Goal: Task Accomplishment & Management: Complete application form

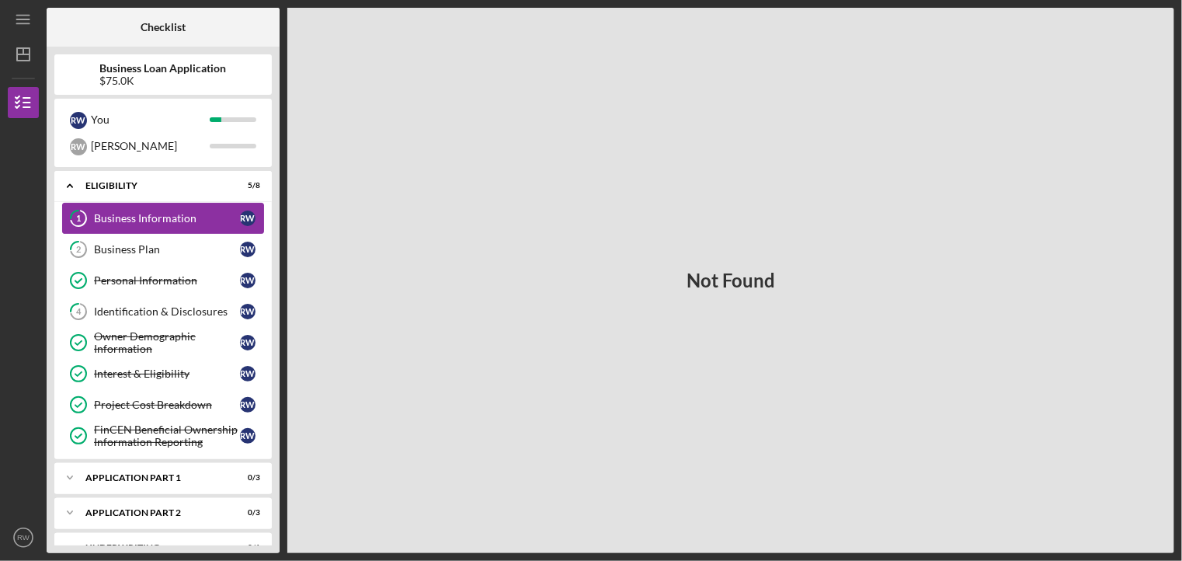
click at [108, 214] on div "Business Information" at bounding box center [167, 218] width 146 height 12
click at [247, 246] on div "R W" at bounding box center [248, 250] width 16 height 16
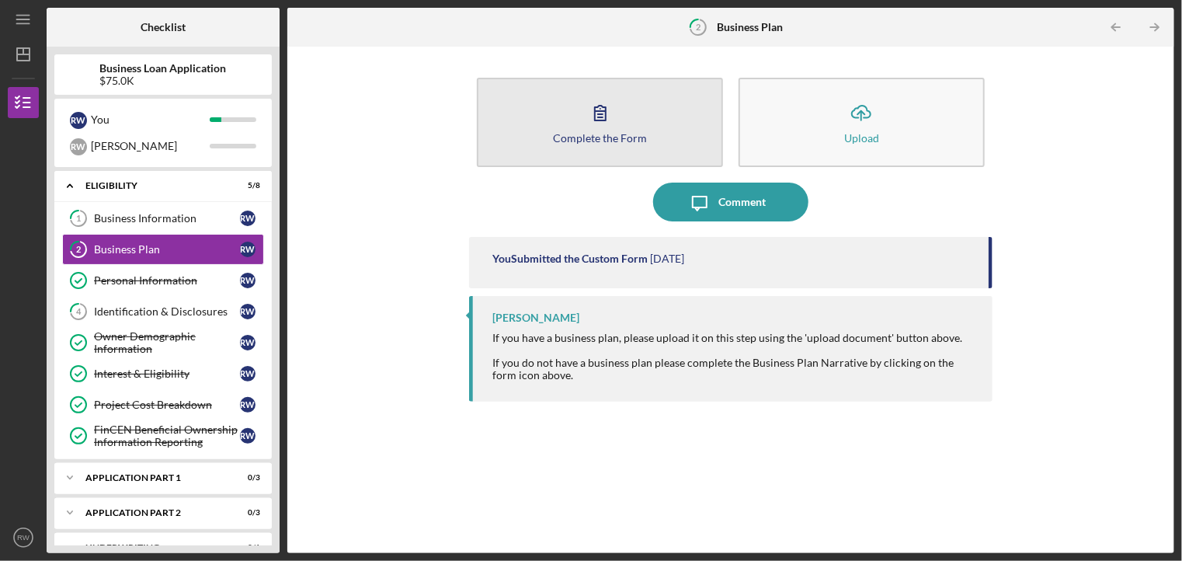
click at [601, 113] on icon "button" at bounding box center [600, 113] width 11 height 15
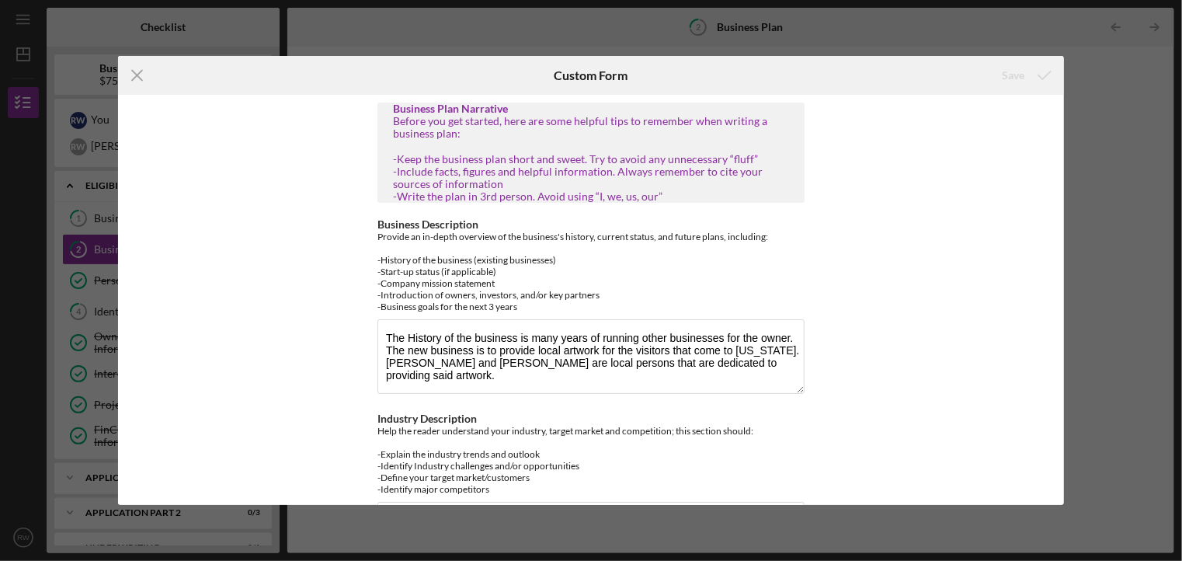
drag, startPoint x: 601, startPoint y: 113, endPoint x: 297, endPoint y: 114, distance: 303.8
click at [297, 114] on div "Business Plan Narrative Before you get started, here are some helpful tips to r…" at bounding box center [591, 300] width 946 height 410
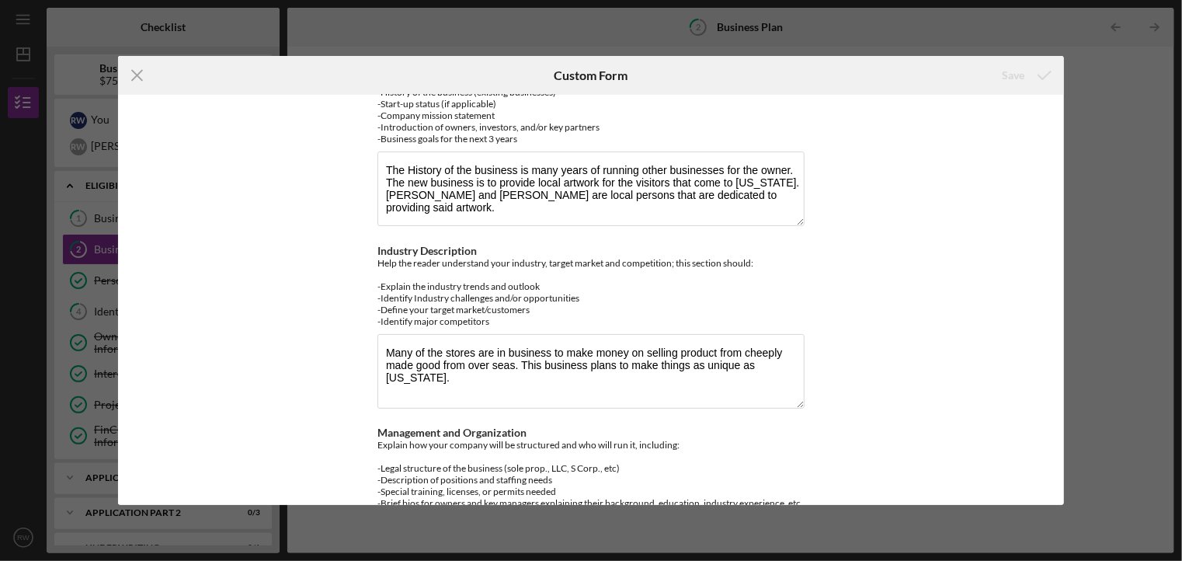
scroll to position [92, 0]
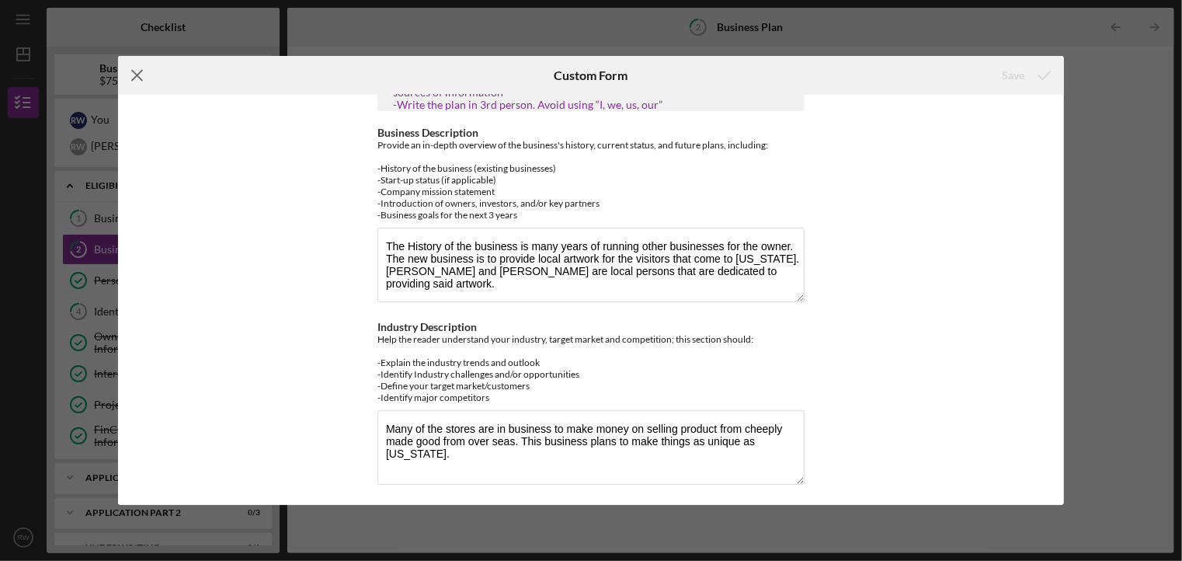
click at [137, 75] on line at bounding box center [137, 76] width 10 height 10
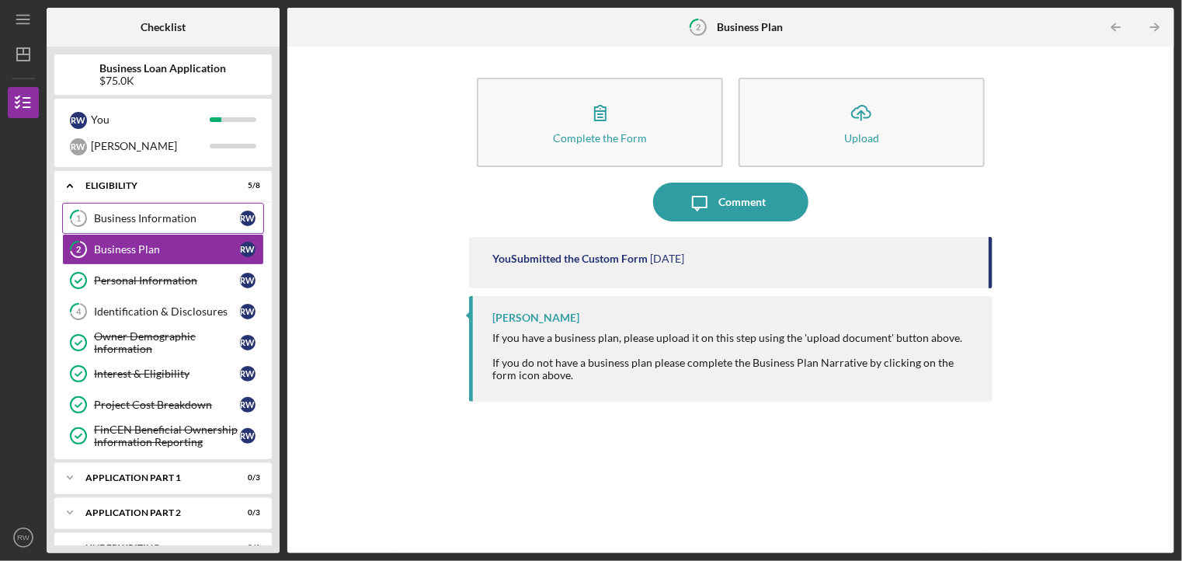
click at [170, 218] on div "Business Information" at bounding box center [167, 218] width 146 height 12
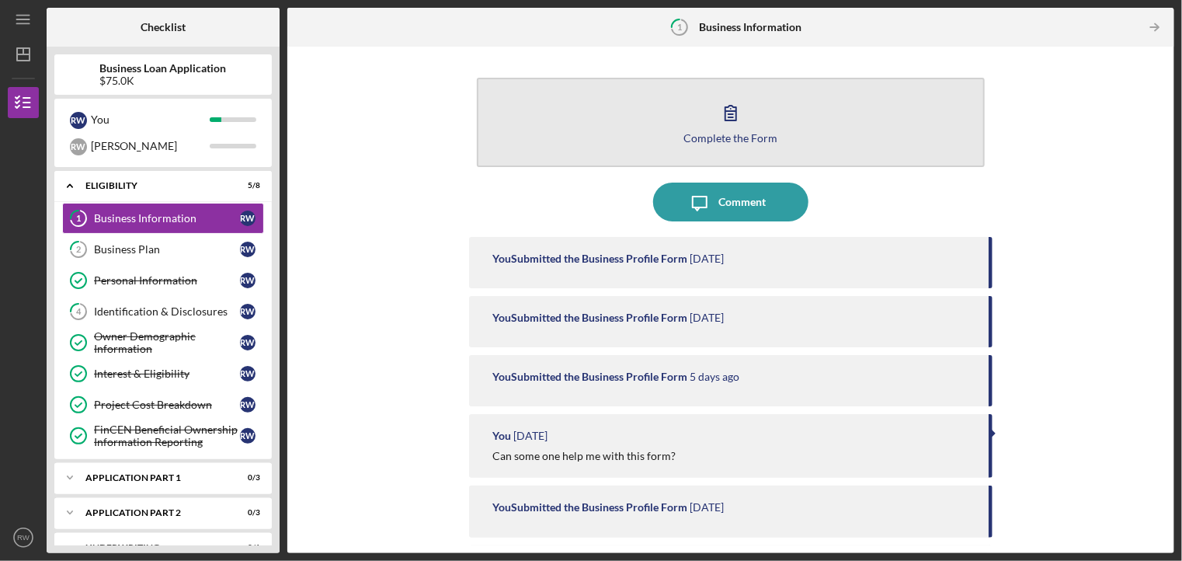
click at [725, 140] on div "Complete the Form" at bounding box center [731, 138] width 94 height 12
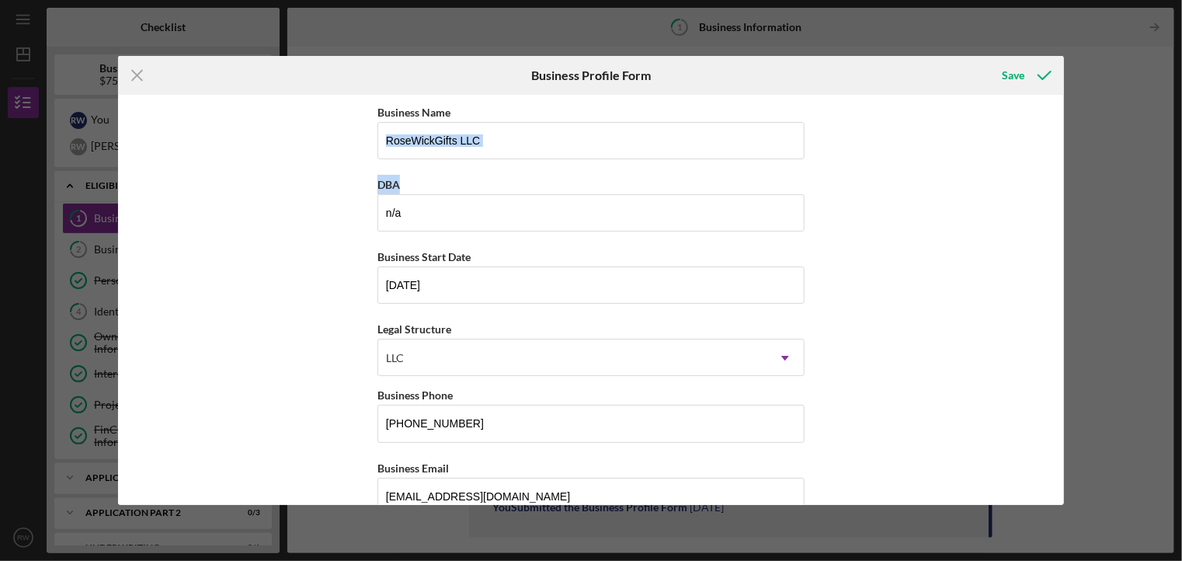
drag, startPoint x: 1066, startPoint y: 117, endPoint x: 1077, endPoint y: 168, distance: 51.7
click at [1077, 168] on div "Icon/Menu Close Business Profile Form Save Business Name RoseWickGifts LLC DBA …" at bounding box center [591, 280] width 1182 height 561
drag, startPoint x: 1064, startPoint y: 176, endPoint x: 1029, endPoint y: 57, distance: 124.1
click at [1029, 57] on div "Icon/Menu Close Business Profile Form Save Business Name RoseWickGifts LLC DBA …" at bounding box center [591, 280] width 1182 height 561
click at [928, 159] on div "Business Name RoseWickGifts LLC DBA n/a Business Start Date [DATE] Legal Struct…" at bounding box center [591, 300] width 946 height 410
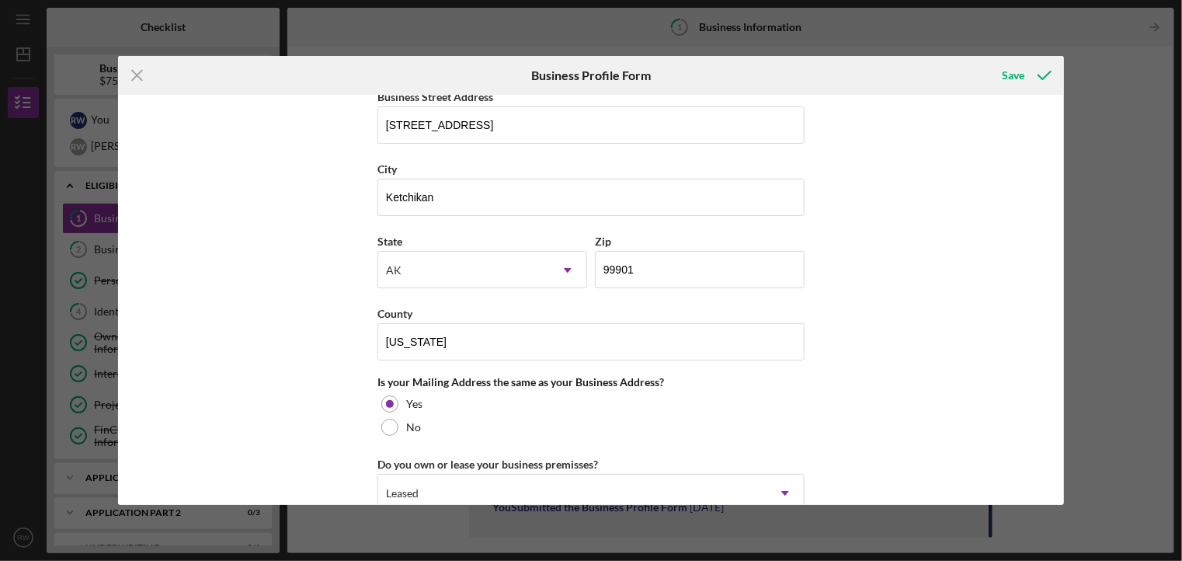
scroll to position [1160, 0]
drag, startPoint x: 1068, startPoint y: 392, endPoint x: 1067, endPoint y: 423, distance: 31.9
click at [1067, 423] on div "Icon/Menu Close Business Profile Form Save Business Name RoseWickGifts LLC DBA …" at bounding box center [591, 280] width 1182 height 561
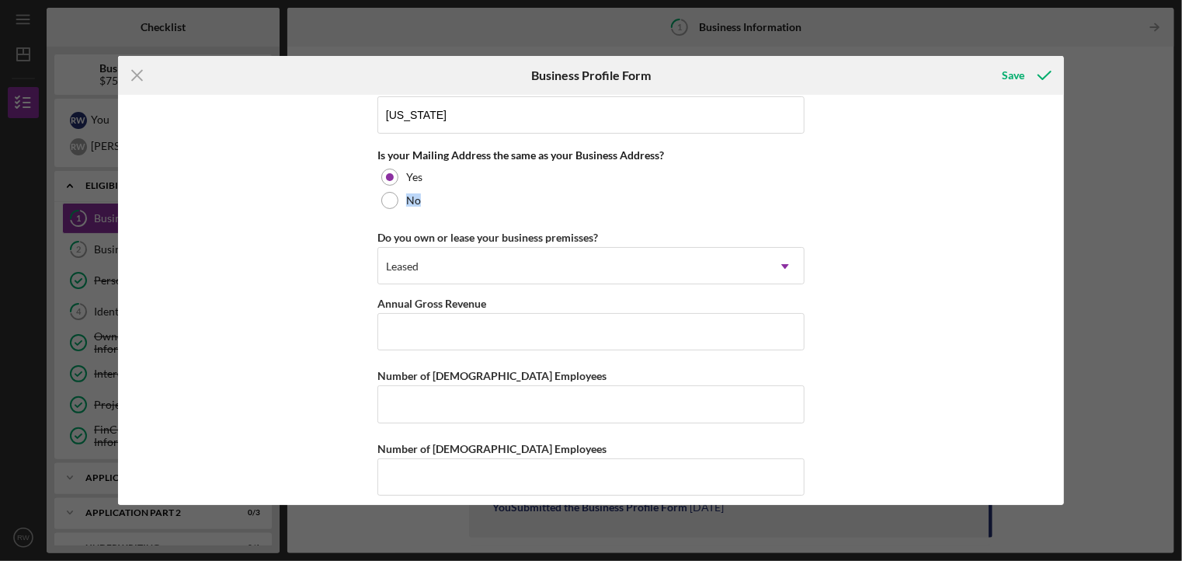
scroll to position [1392, 0]
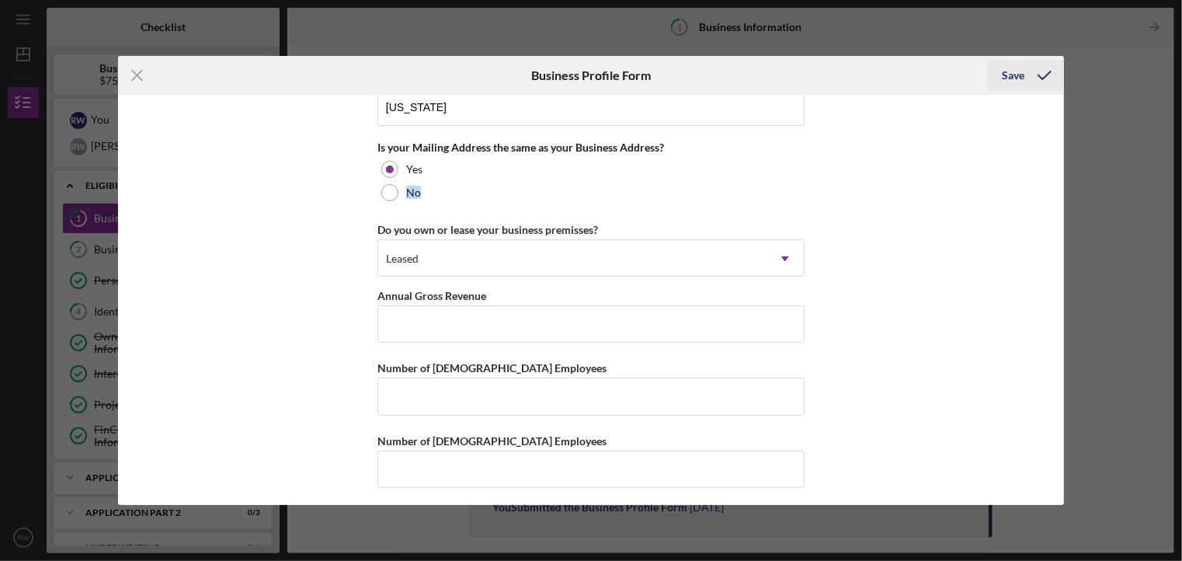
click at [1026, 76] on icon "submit" at bounding box center [1044, 75] width 39 height 39
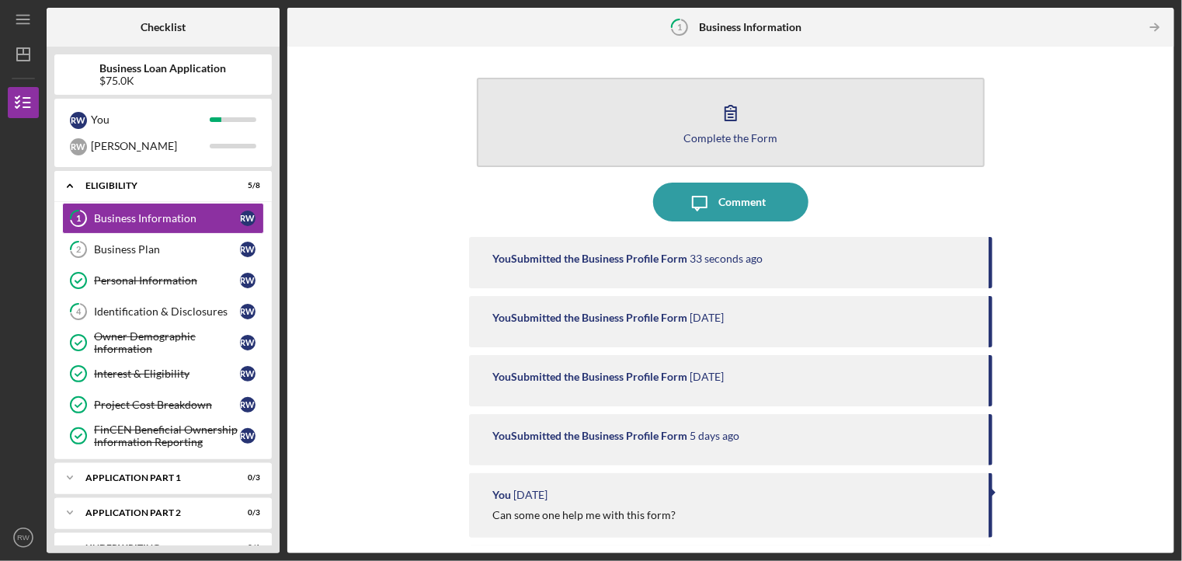
click at [728, 122] on icon "button" at bounding box center [731, 112] width 39 height 39
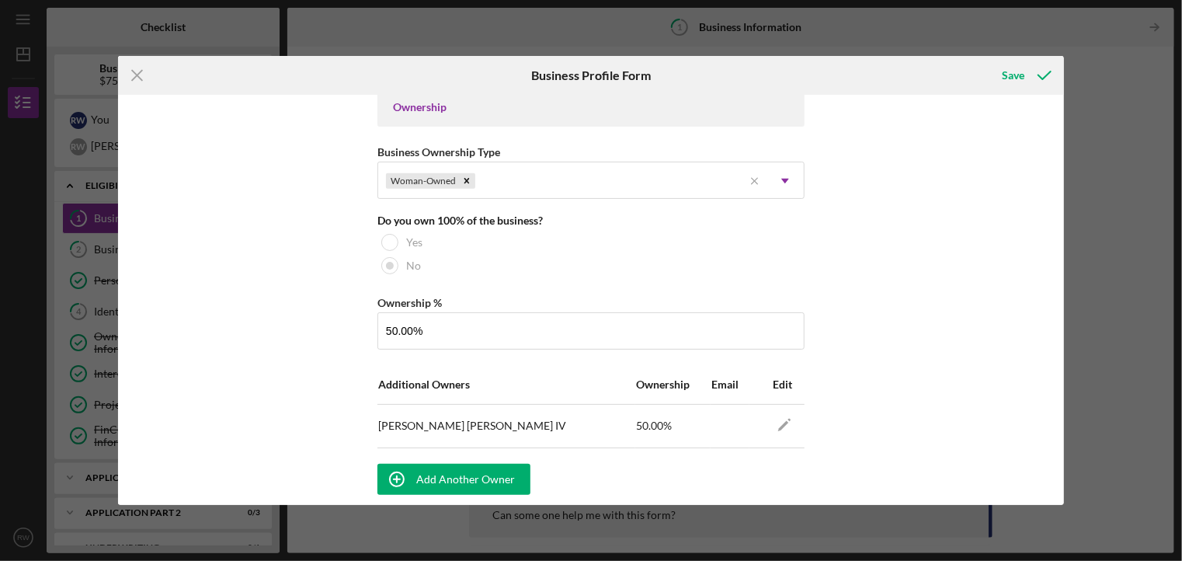
scroll to position [734, 0]
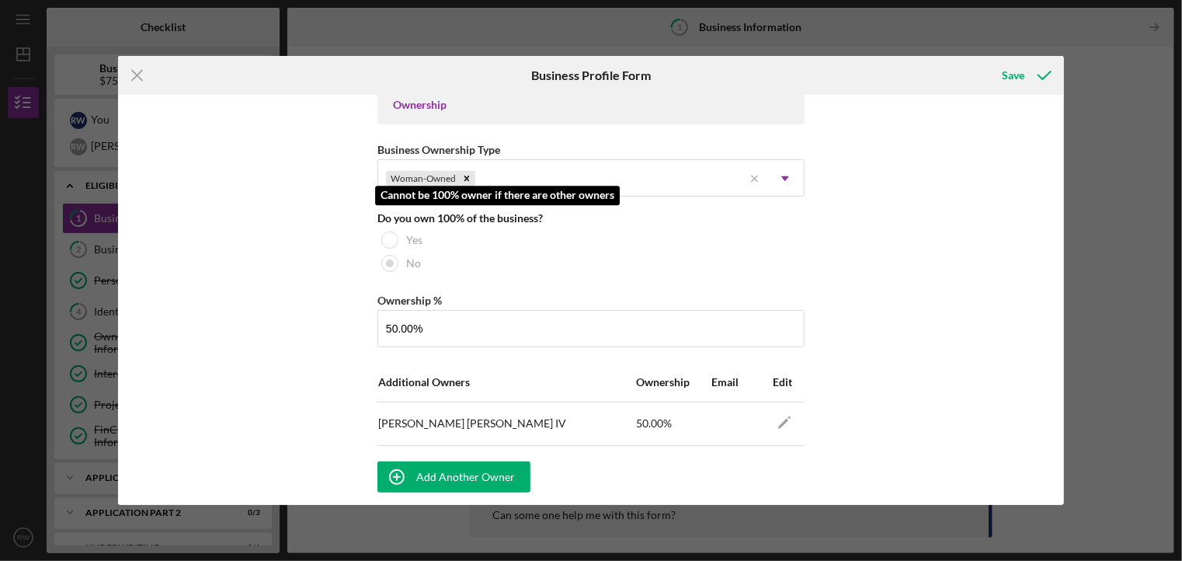
click at [390, 237] on div at bounding box center [389, 240] width 17 height 17
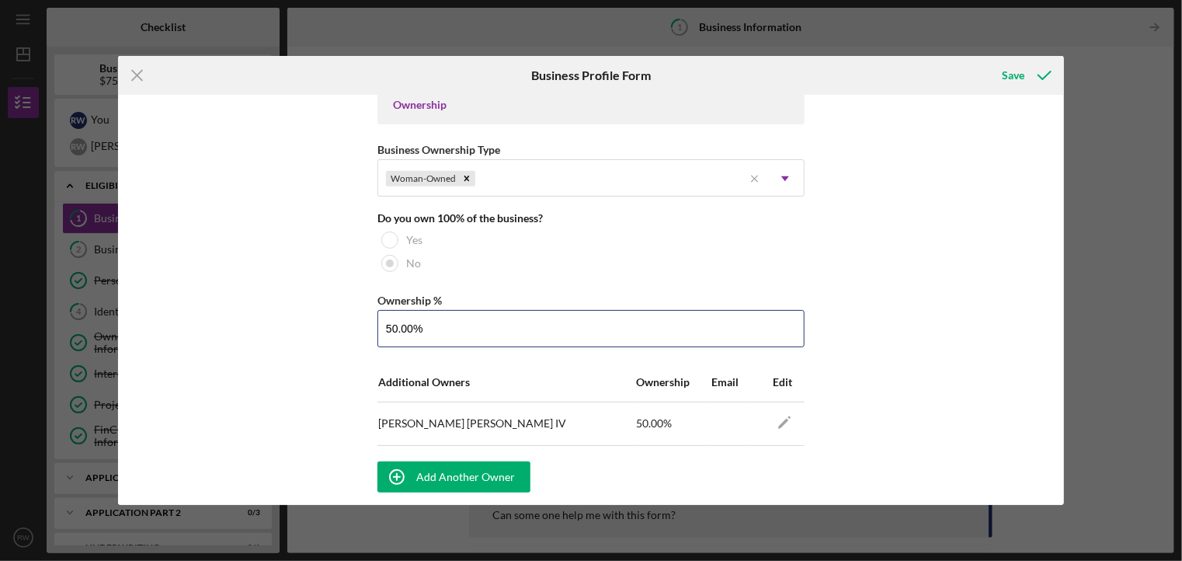
drag, startPoint x: 423, startPoint y: 323, endPoint x: 319, endPoint y: 324, distance: 104.1
click at [319, 324] on div "Business Name RoseWickGifts LLC DBA n/a Business Start Date [DATE] Legal Struct…" at bounding box center [591, 300] width 946 height 410
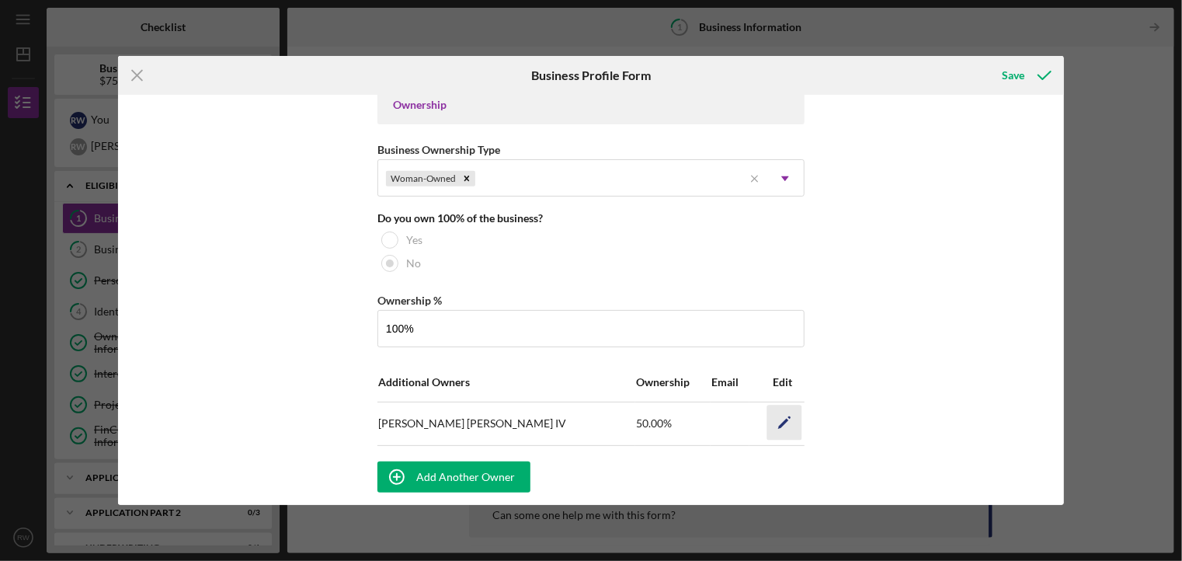
type input "100.00%"
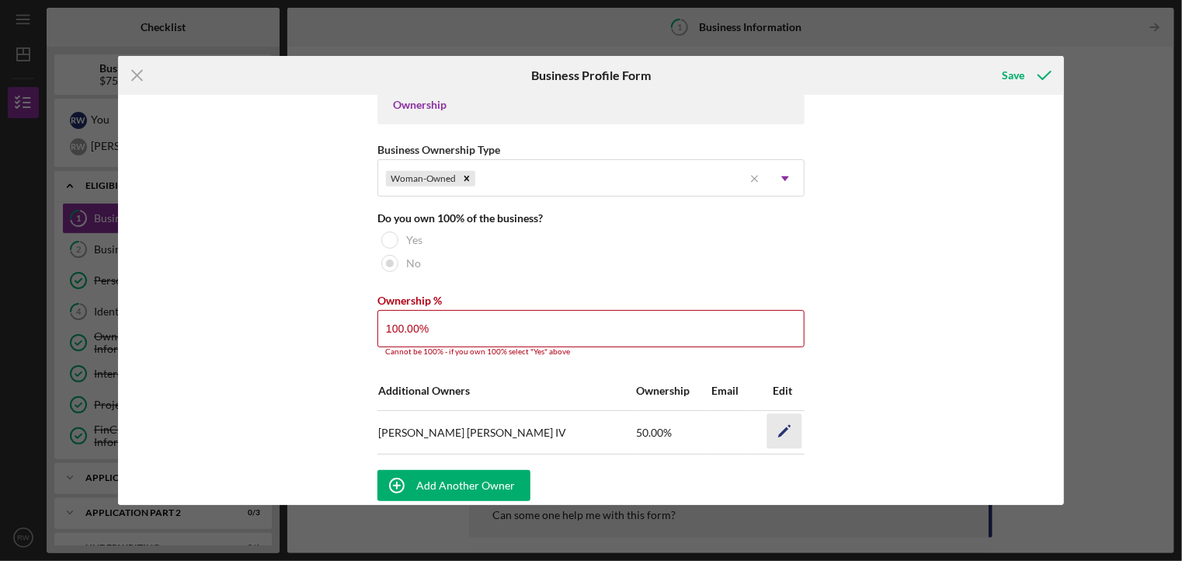
click at [782, 419] on icon "Icon/Edit" at bounding box center [785, 431] width 35 height 35
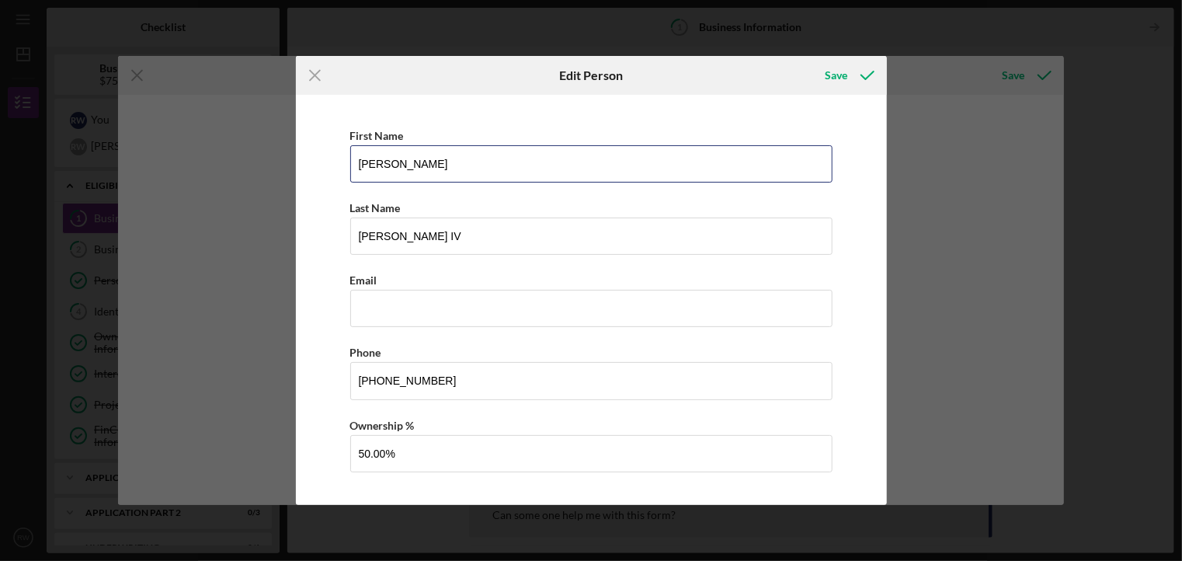
drag, startPoint x: 406, startPoint y: 165, endPoint x: 290, endPoint y: 162, distance: 115.8
click at [290, 162] on div "Icon/Menu Close Edit Person Save First Name [PERSON_NAME] Name [PERSON_NAME] Em…" at bounding box center [591, 280] width 1182 height 561
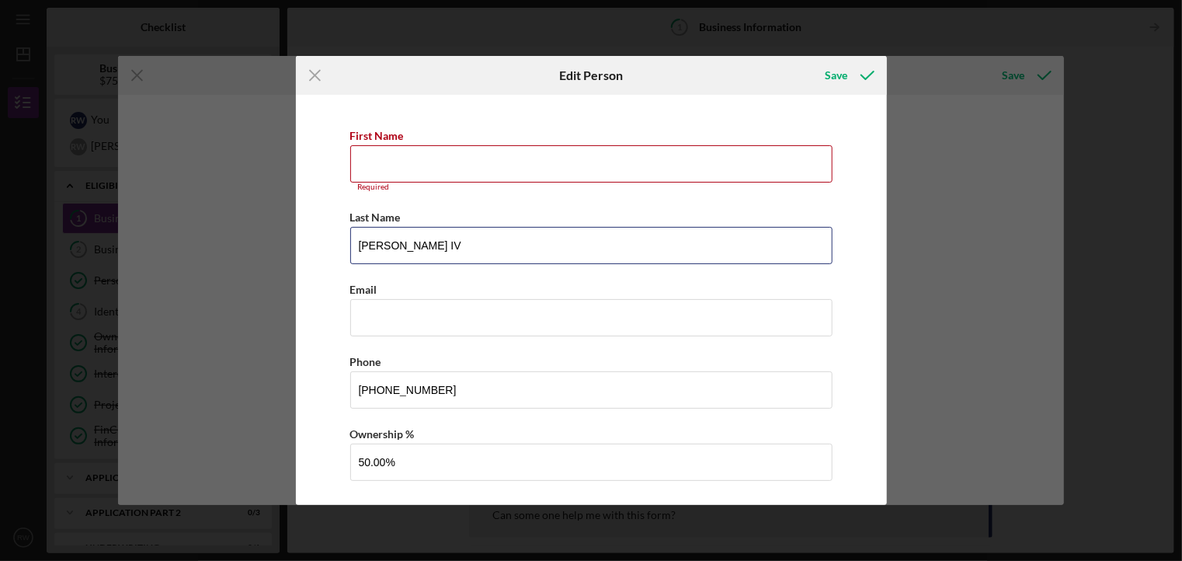
drag, startPoint x: 434, startPoint y: 242, endPoint x: 266, endPoint y: 249, distance: 167.9
click at [266, 249] on div "Icon/Menu Close Edit Person Save First Name Required Last Name [PERSON_NAME] Em…" at bounding box center [591, 280] width 1182 height 561
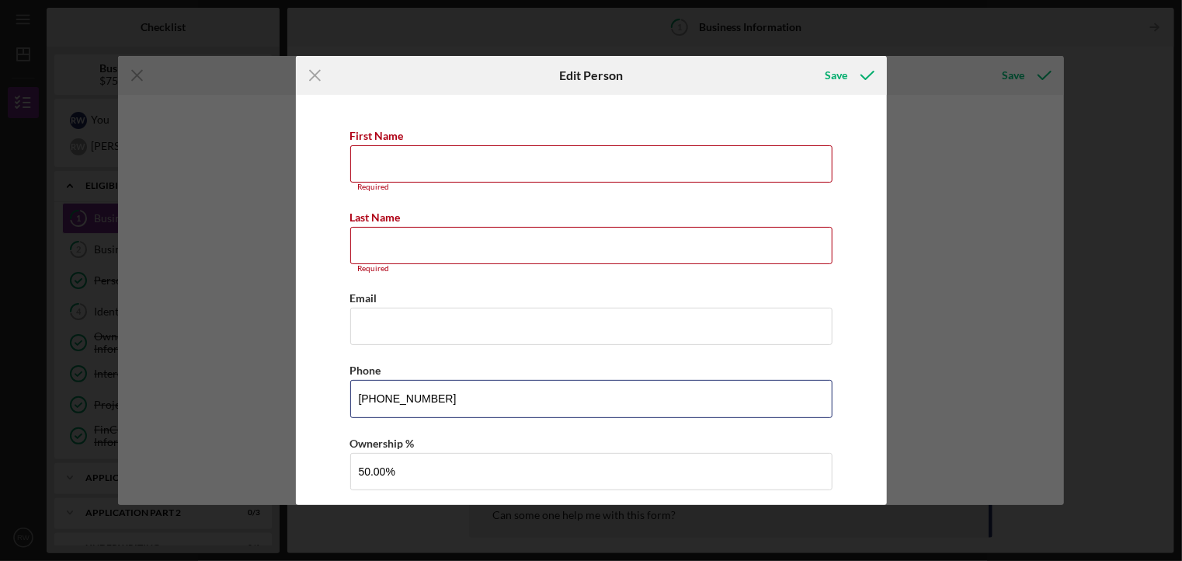
drag, startPoint x: 441, startPoint y: 390, endPoint x: 317, endPoint y: 402, distance: 124.9
click at [317, 402] on div "First Name Required Last Name Required Email Phone [PHONE_NUMBER] Ownership % 5…" at bounding box center [592, 316] width 576 height 426
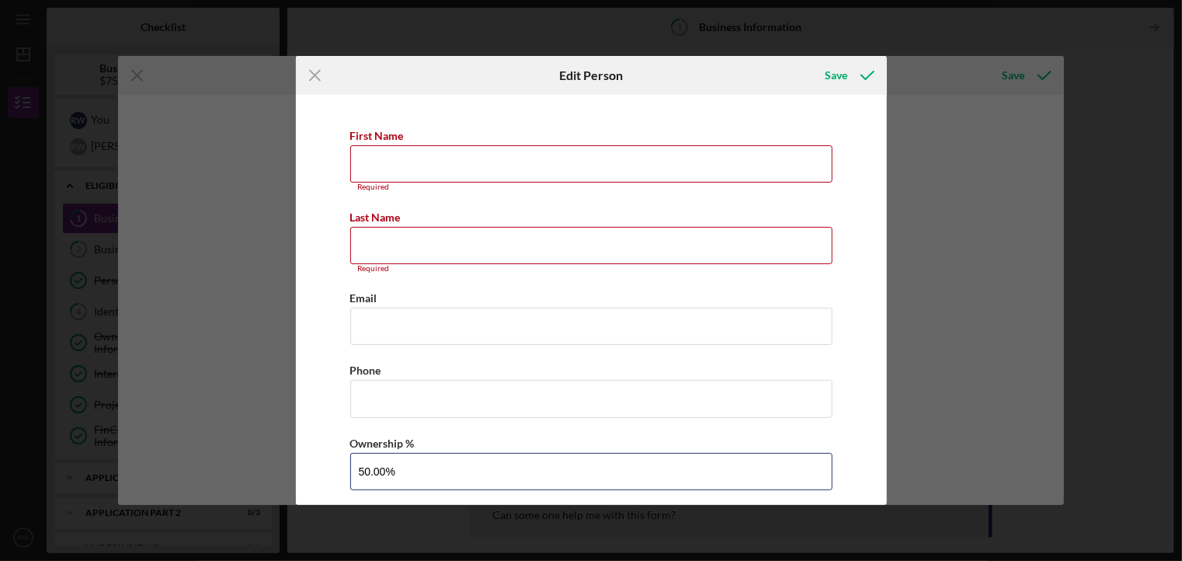
drag, startPoint x: 407, startPoint y: 464, endPoint x: 285, endPoint y: 485, distance: 123.8
click at [285, 485] on div "Icon/Menu Close Edit Person Save First Name Required Last Name Required Email P…" at bounding box center [591, 280] width 1182 height 561
click at [835, 82] on div "Save" at bounding box center [837, 75] width 23 height 31
drag, startPoint x: 882, startPoint y: 187, endPoint x: 889, endPoint y: 243, distance: 56.4
click at [889, 243] on div "Icon/Menu Close Edit Person Save First Name Required Last Name Required Email P…" at bounding box center [591, 280] width 1182 height 561
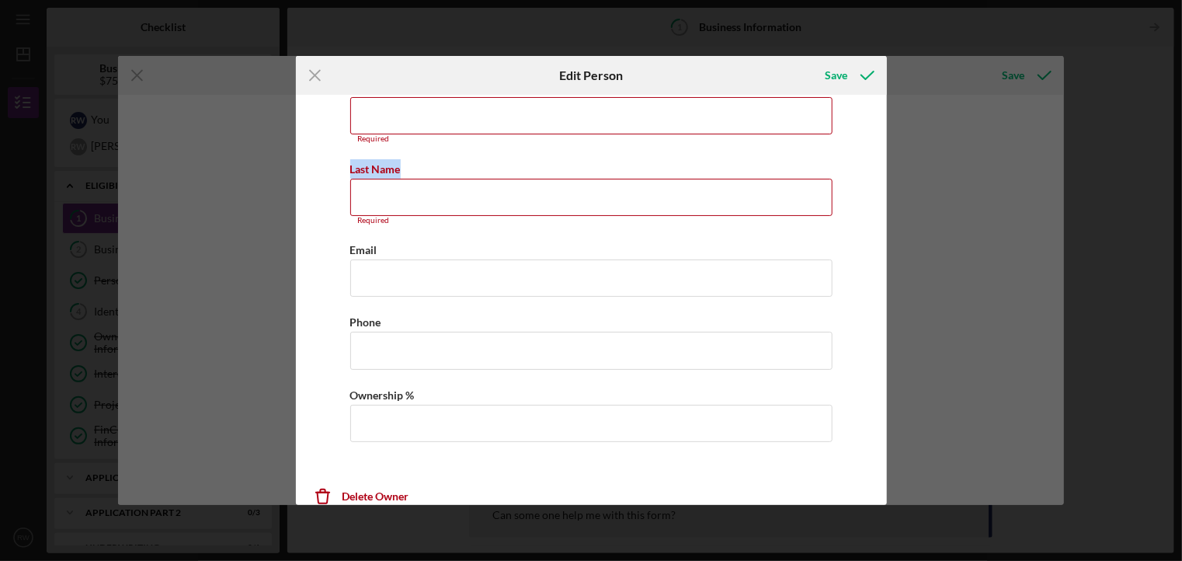
scroll to position [63, 0]
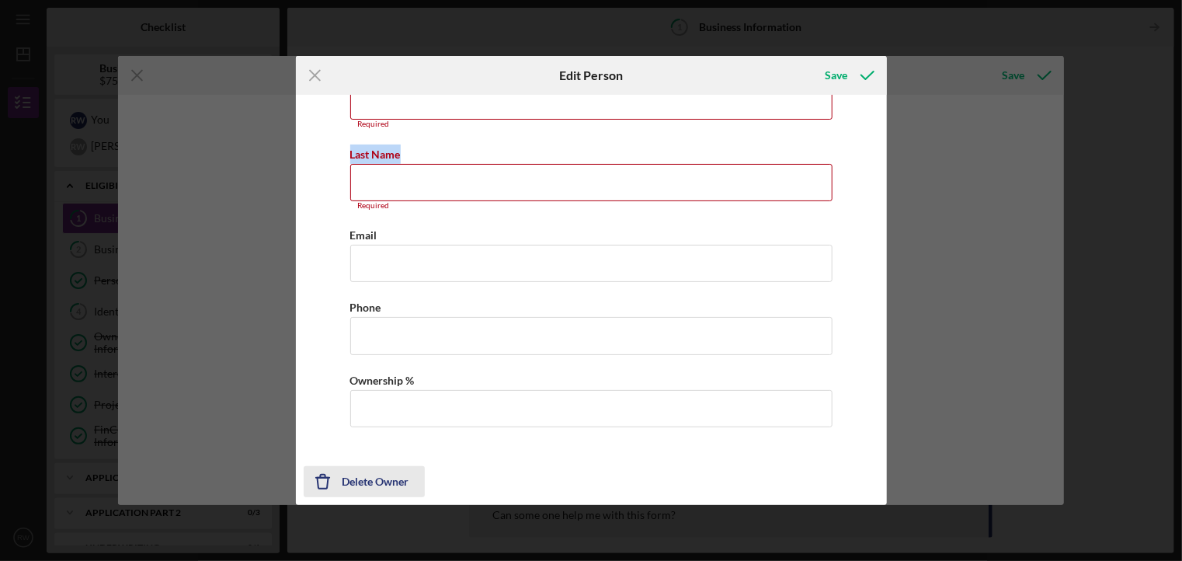
click at [360, 478] on div "Delete Owner" at bounding box center [376, 481] width 67 height 31
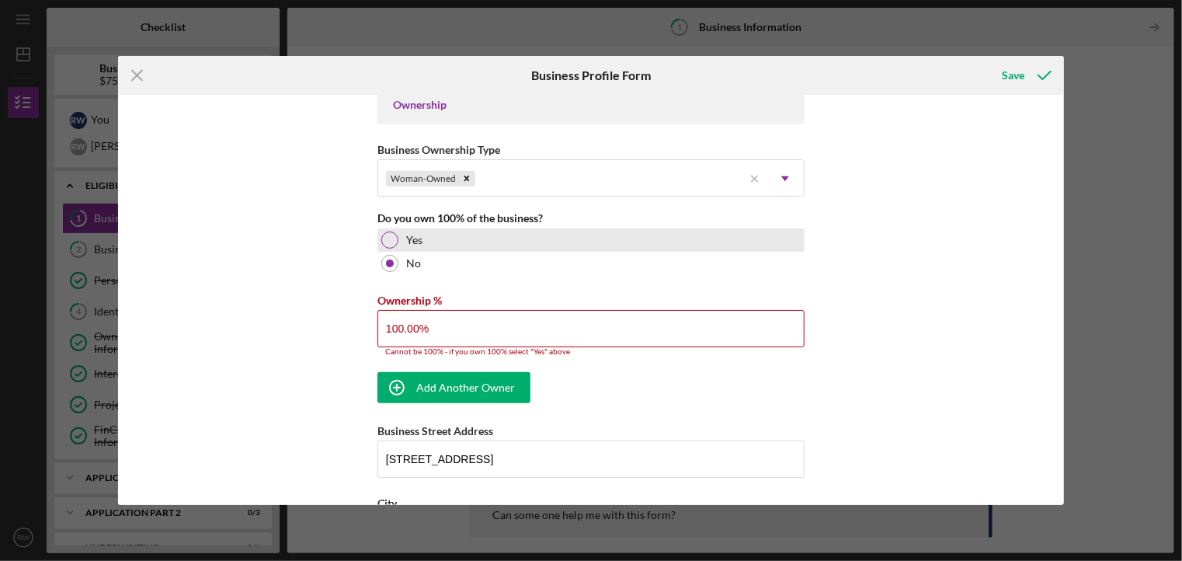
click at [388, 240] on div at bounding box center [389, 240] width 17 height 17
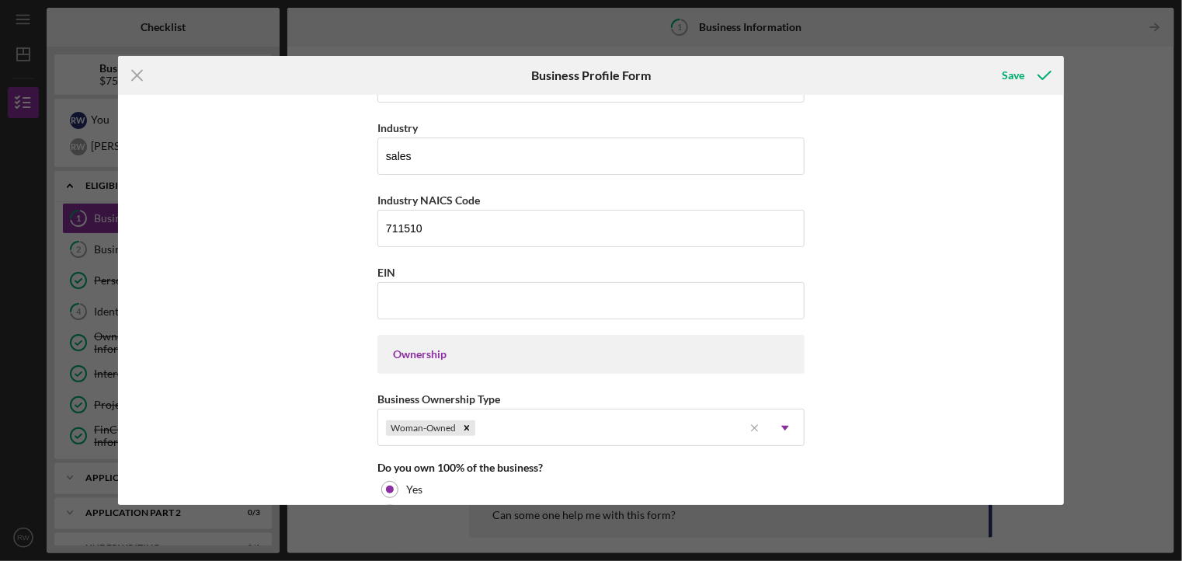
scroll to position [482, 0]
click at [1018, 71] on div "Save" at bounding box center [1014, 75] width 23 height 31
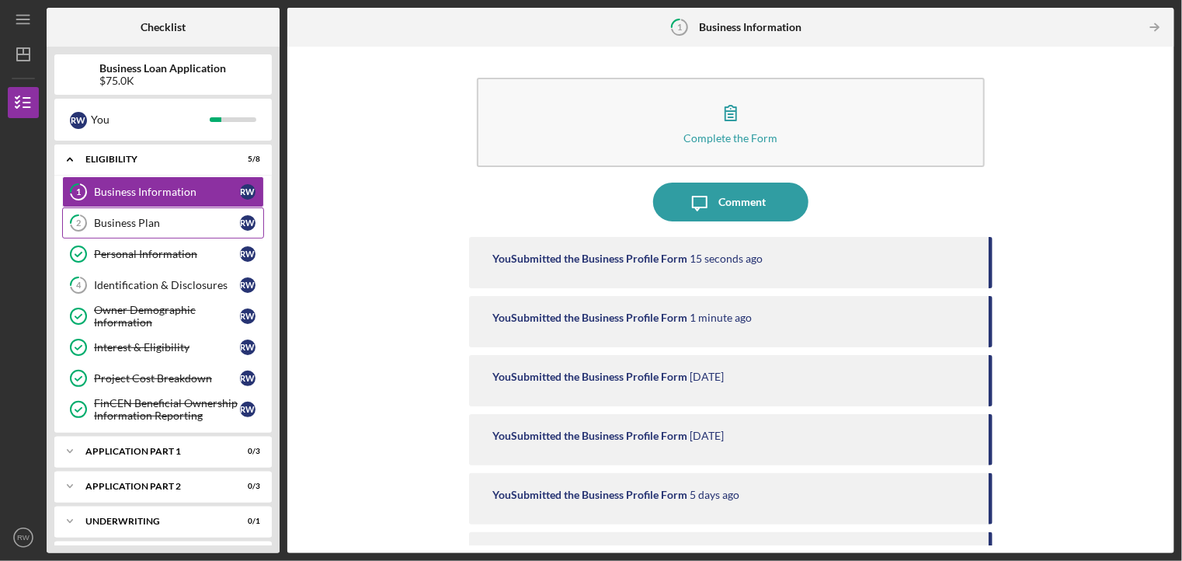
click at [230, 225] on div "Business Plan" at bounding box center [167, 223] width 146 height 12
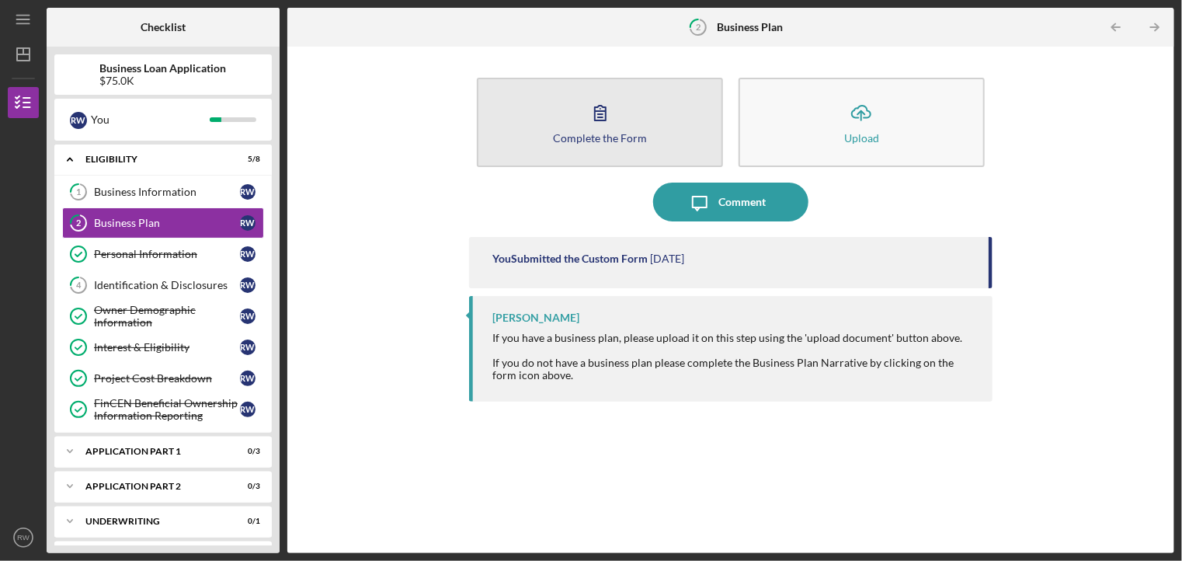
click at [603, 117] on icon "button" at bounding box center [600, 112] width 39 height 39
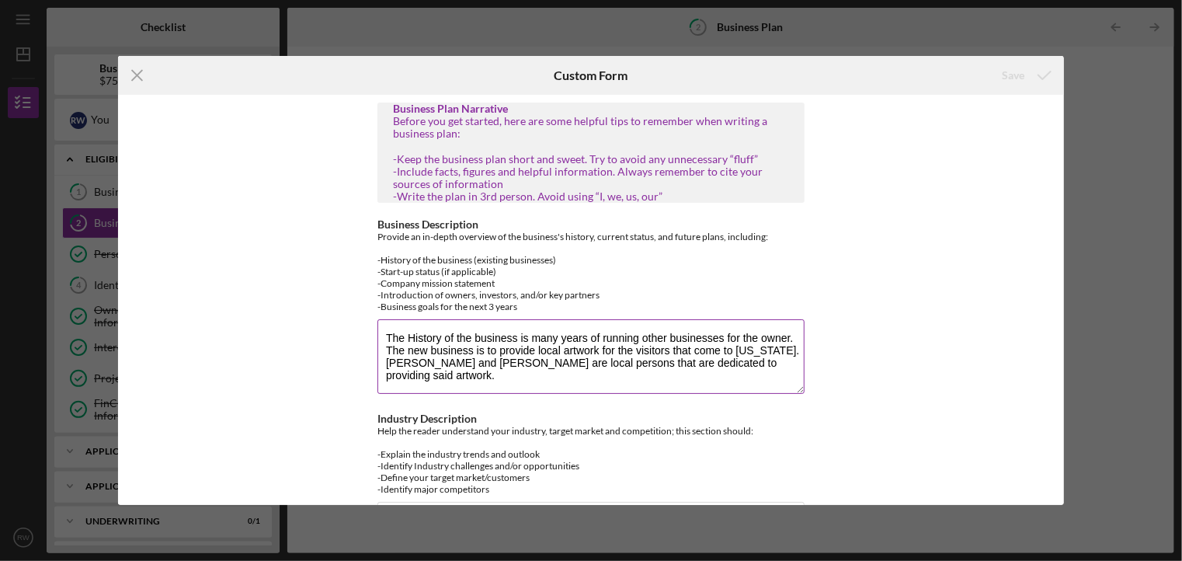
drag, startPoint x: 510, startPoint y: 364, endPoint x: 437, endPoint y: 369, distance: 72.4
click at [437, 369] on textarea "The History of the business is many years of running other businesses for the o…" at bounding box center [591, 356] width 427 height 75
click at [520, 364] on textarea "The History of the business is many years of running other businesses for the o…" at bounding box center [591, 356] width 427 height 75
drag, startPoint x: 557, startPoint y: 364, endPoint x: 541, endPoint y: 370, distance: 16.5
click at [541, 370] on textarea "The History of the business is many years of running other businesses for the o…" at bounding box center [591, 356] width 427 height 75
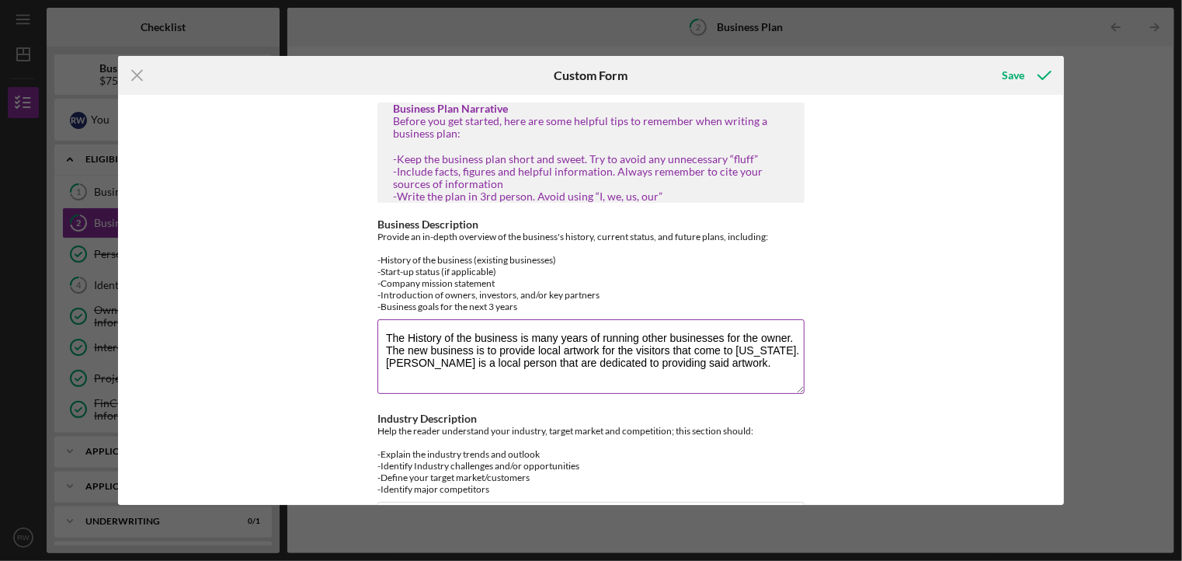
click at [556, 364] on textarea "The History of the business is many years of running other businesses for the o…" at bounding box center [591, 356] width 427 height 75
type textarea "The History of the business is many years of running other businesses for the o…"
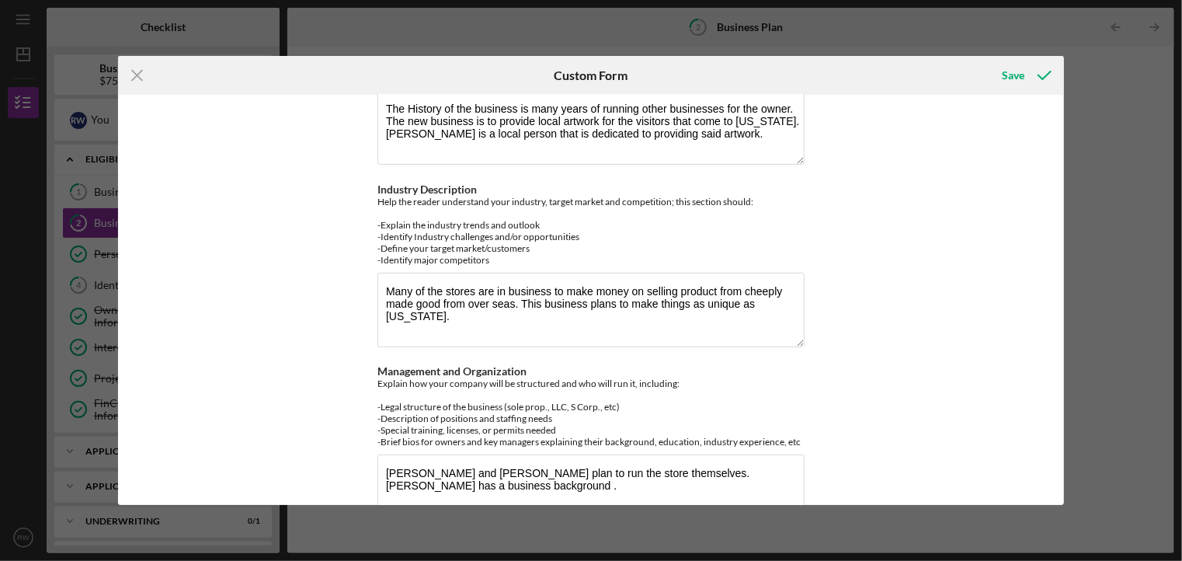
scroll to position [227, 0]
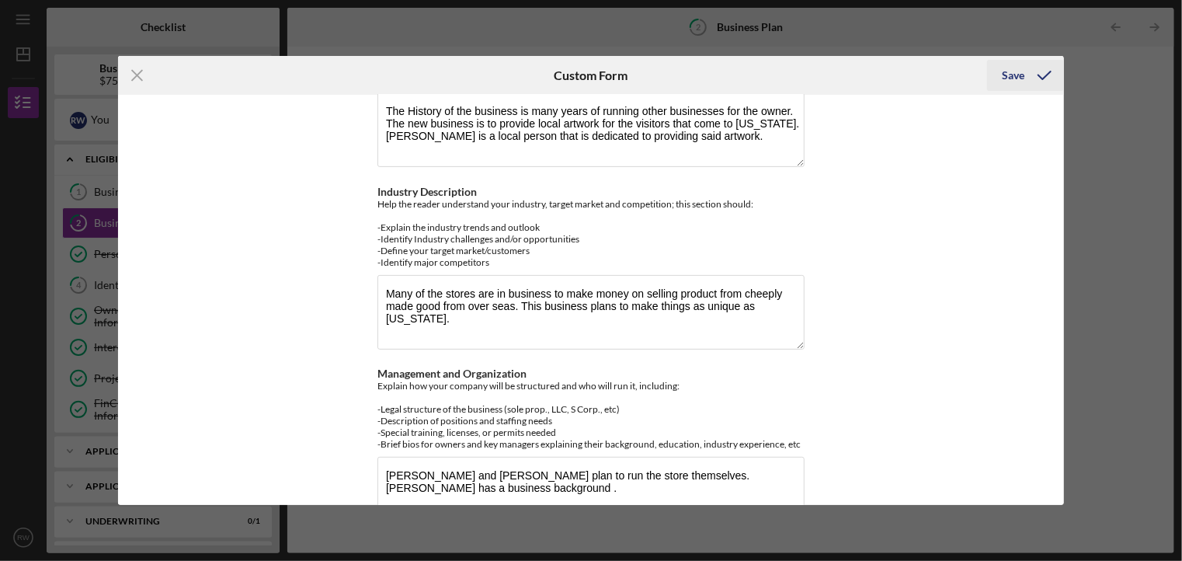
click at [1016, 76] on div "Save" at bounding box center [1014, 75] width 23 height 31
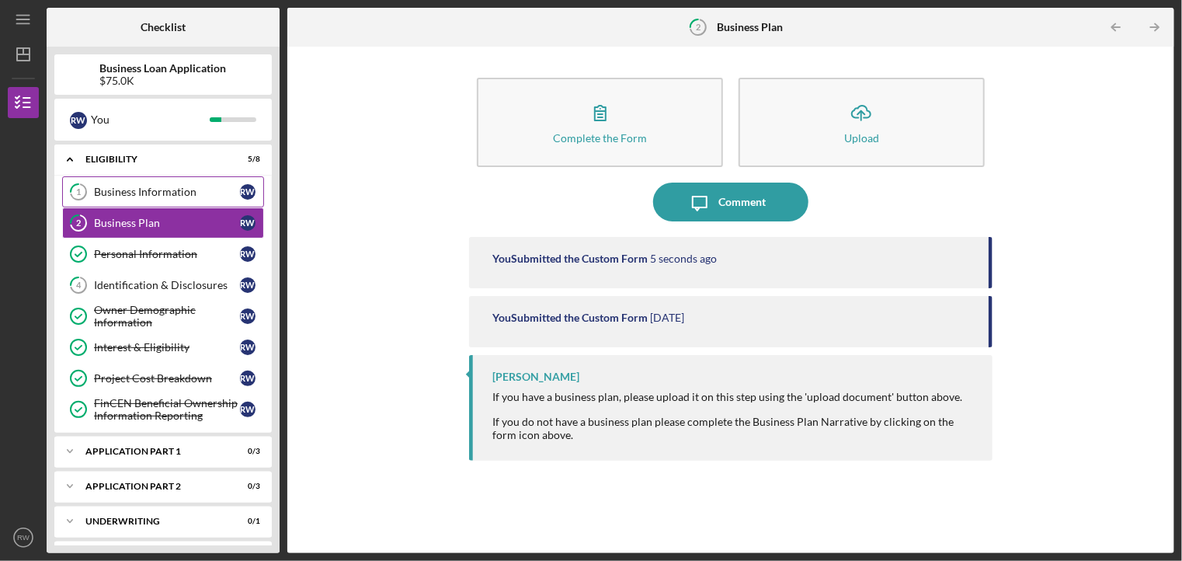
click at [146, 192] on div "Business Information" at bounding box center [167, 192] width 146 height 12
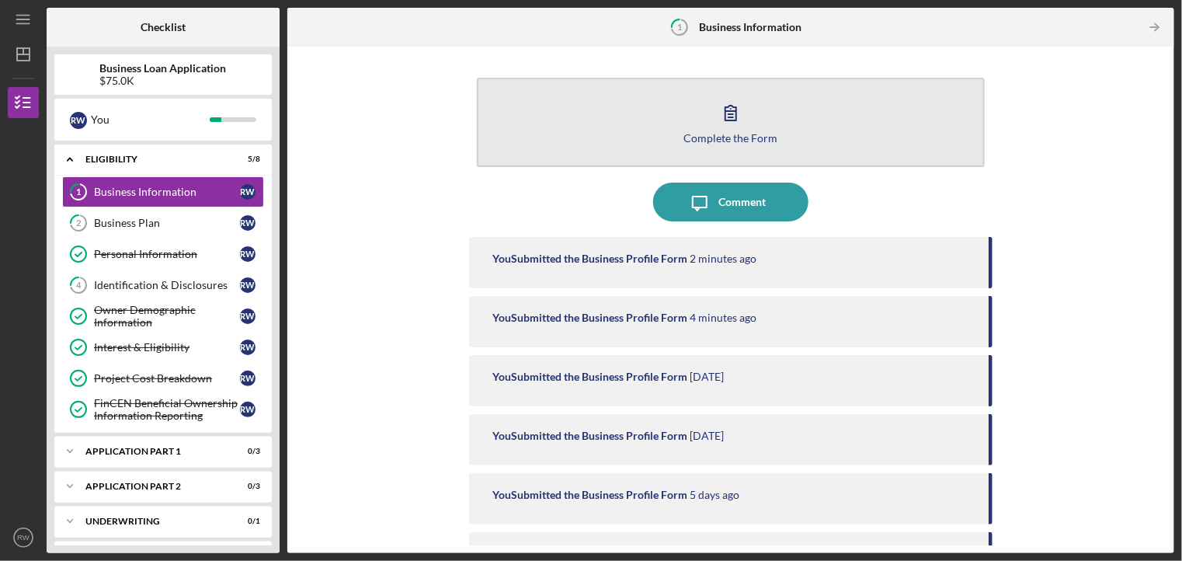
click at [729, 123] on icon "button" at bounding box center [731, 112] width 39 height 39
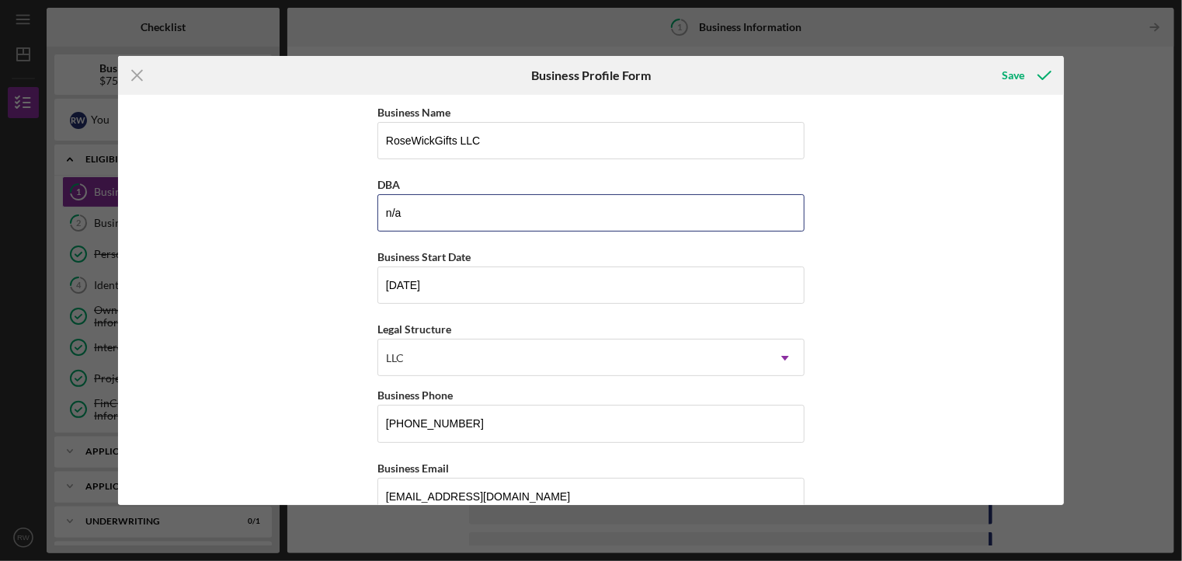
drag, startPoint x: 420, startPoint y: 211, endPoint x: 323, endPoint y: 212, distance: 96.3
click at [323, 212] on div "Business Name RoseWickGifts LLC DBA n/a Business Start Date [DATE] Legal Struct…" at bounding box center [591, 300] width 946 height 410
drag, startPoint x: 1066, startPoint y: 164, endPoint x: 1059, endPoint y: 245, distance: 81.1
click at [1059, 245] on div "Icon/Menu Close Business Profile Form Save Business Name RoseWickGifts LLC DBA …" at bounding box center [591, 280] width 1182 height 561
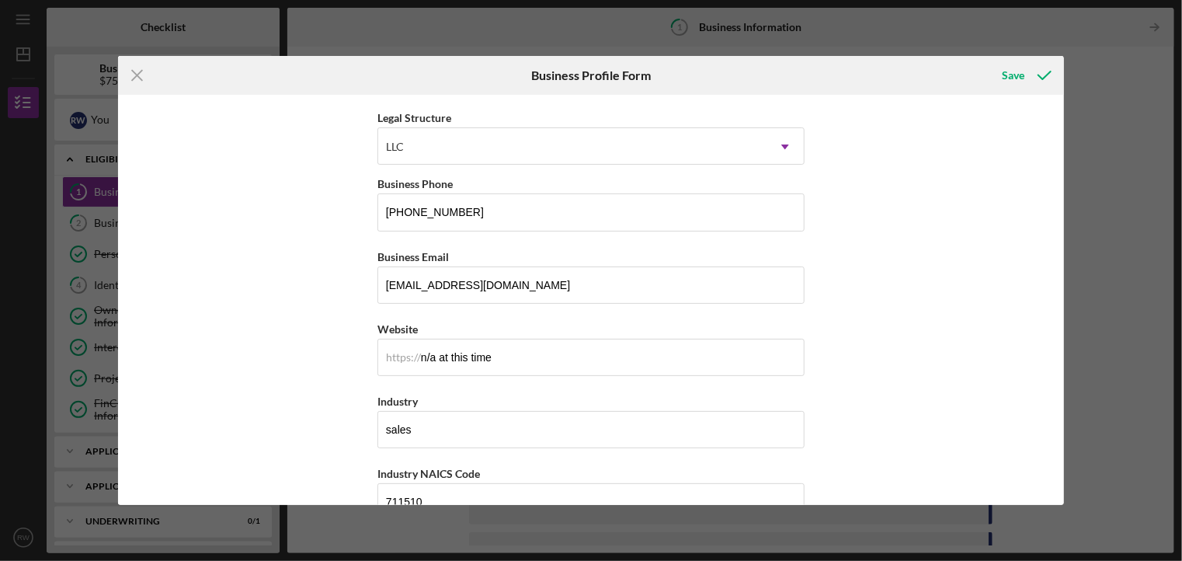
scroll to position [216, 0]
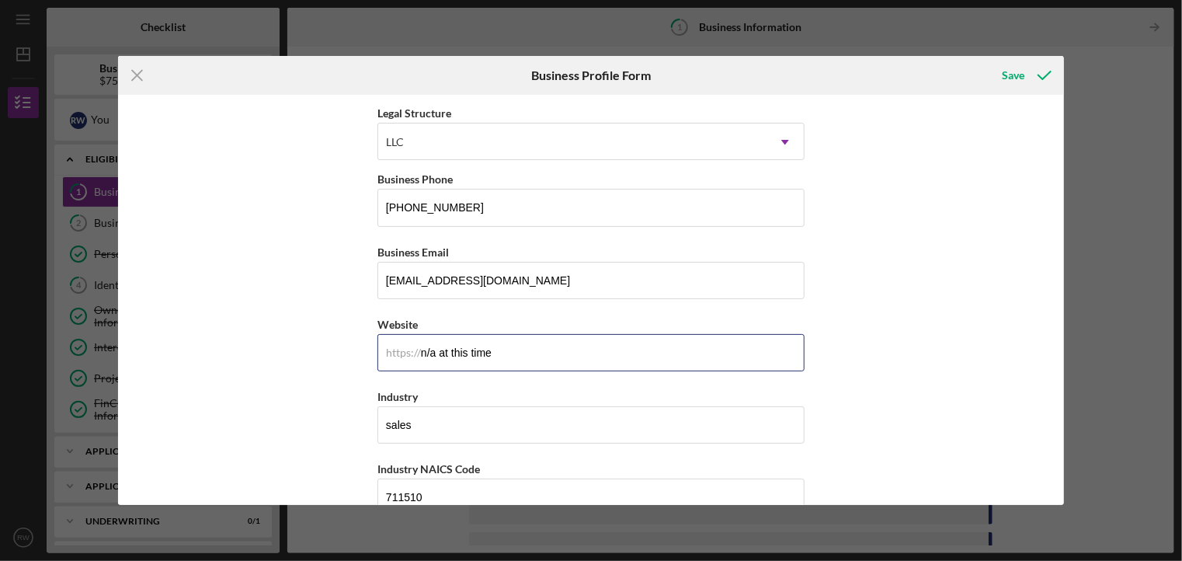
drag, startPoint x: 498, startPoint y: 352, endPoint x: 319, endPoint y: 367, distance: 179.4
click at [319, 367] on div "Business Name RoseWickGifts LLC DBA Business Start Date [DATE] Legal Structure …" at bounding box center [591, 300] width 946 height 410
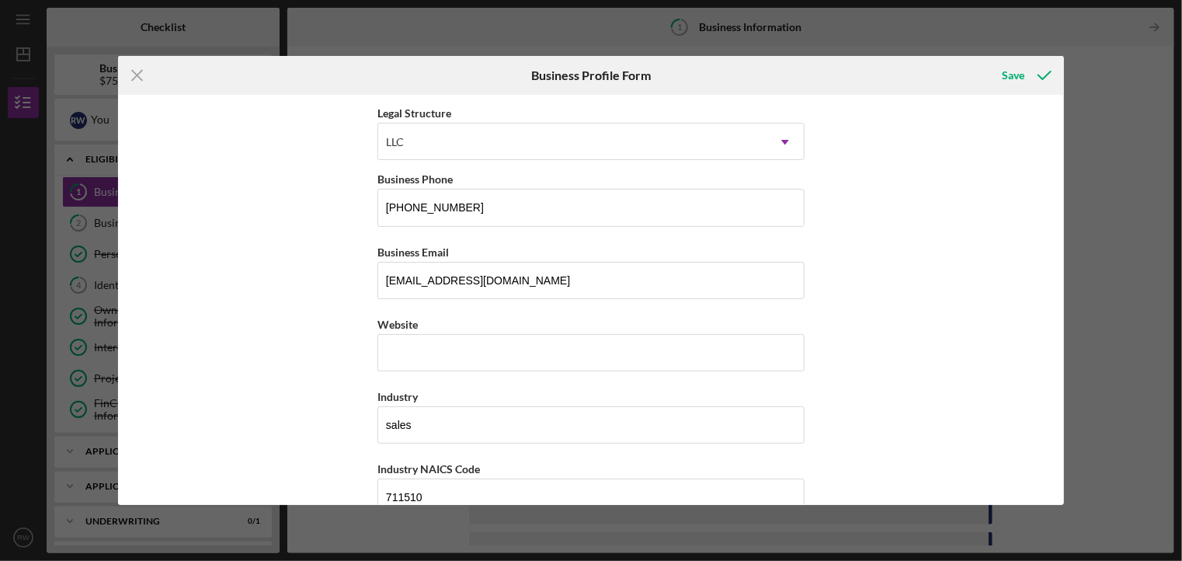
click at [875, 343] on div "Business Name RoseWickGifts LLC DBA Business Start Date [DATE] Legal Structure …" at bounding box center [591, 300] width 946 height 410
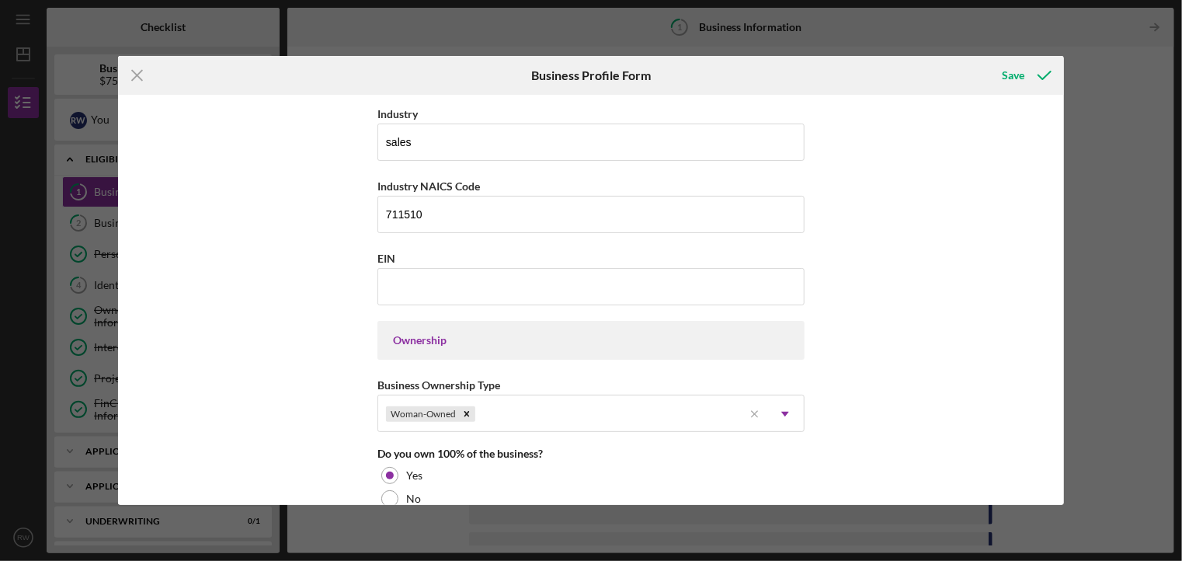
scroll to position [491, 0]
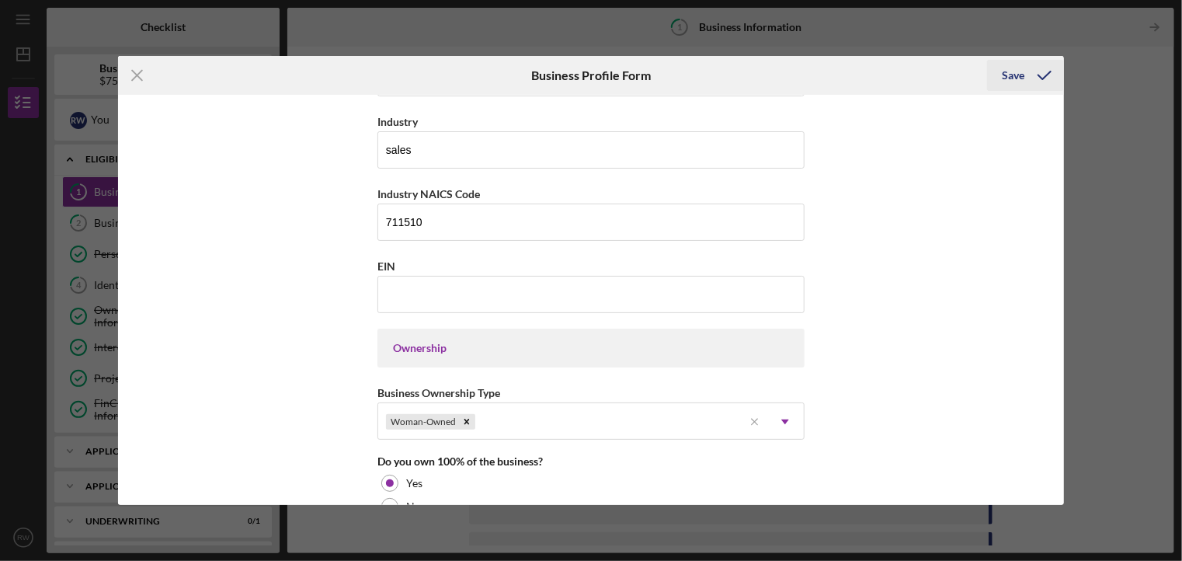
click at [1022, 78] on div "Save" at bounding box center [1014, 75] width 23 height 31
type input "n/a at this time"
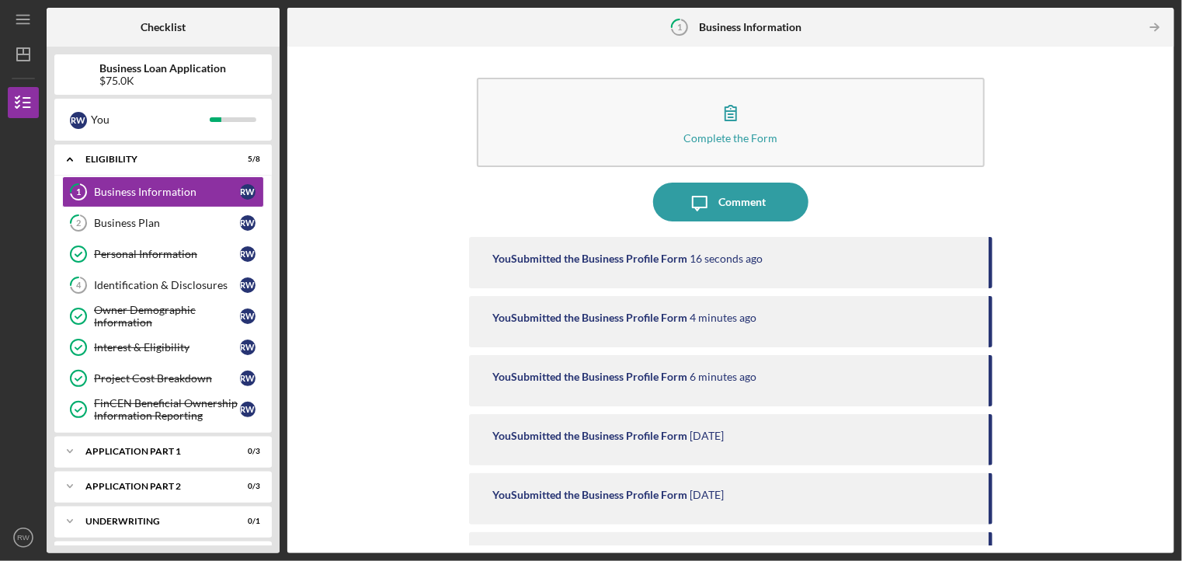
click at [339, 333] on div "Complete the Form Form Icon/Message Comment You Submitted the Business Profile …" at bounding box center [731, 299] width 872 height 491
click at [212, 190] on div "Business Information" at bounding box center [167, 192] width 146 height 12
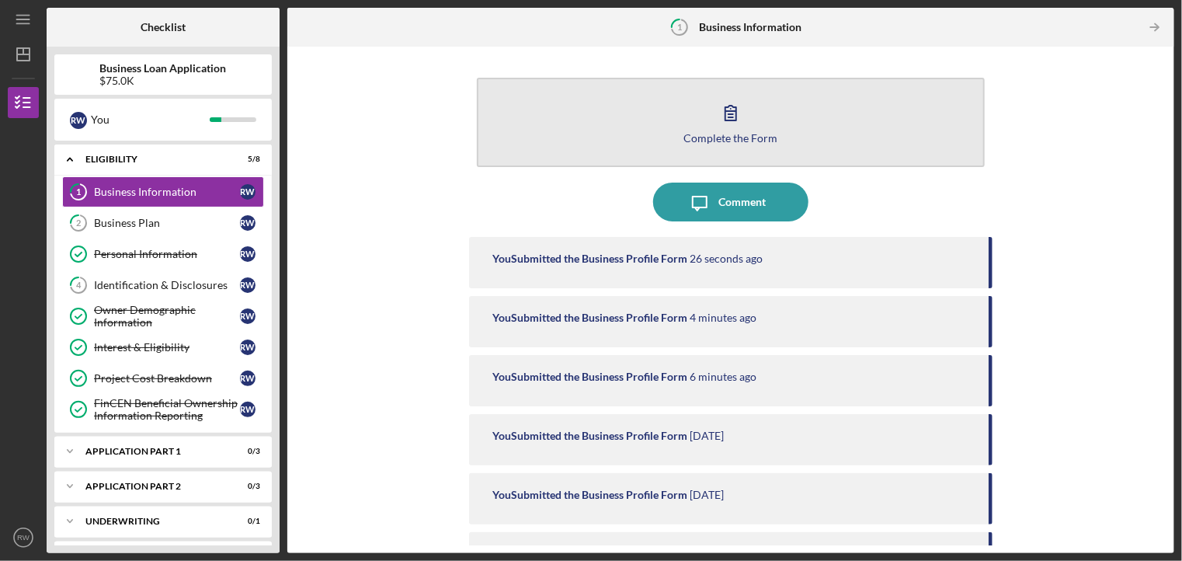
click at [730, 124] on icon "button" at bounding box center [731, 112] width 39 height 39
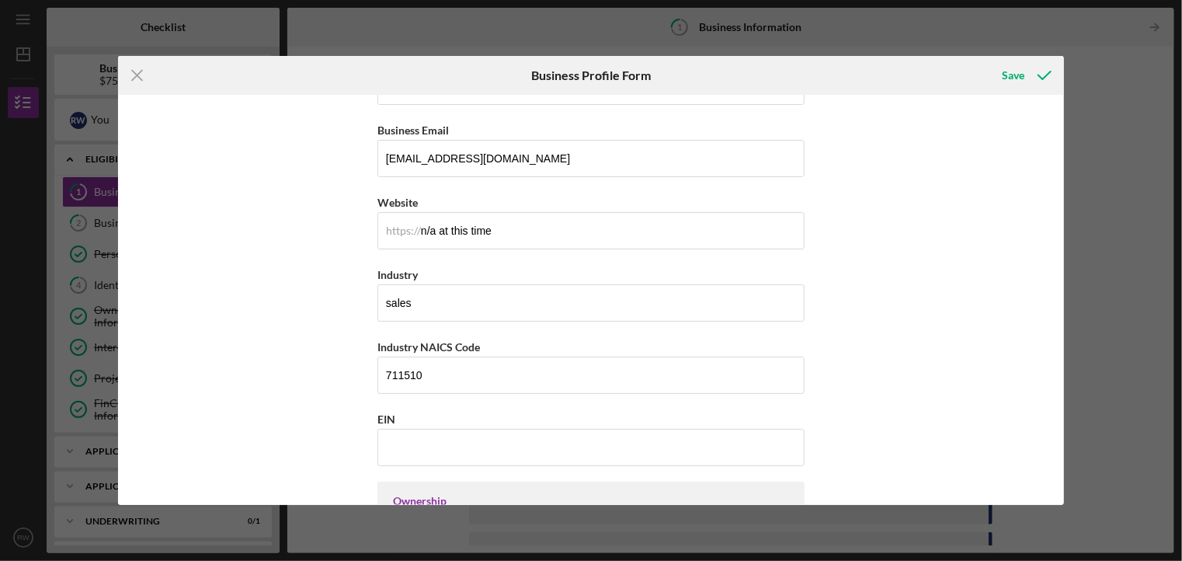
scroll to position [339, 0]
drag, startPoint x: 505, startPoint y: 231, endPoint x: 287, endPoint y: 250, distance: 219.2
click at [287, 250] on div "Business Name RoseWickGifts LLC DBA Business Start Date [DATE] Legal Structure …" at bounding box center [591, 300] width 946 height 410
click at [510, 445] on input "EIN" at bounding box center [591, 446] width 427 height 37
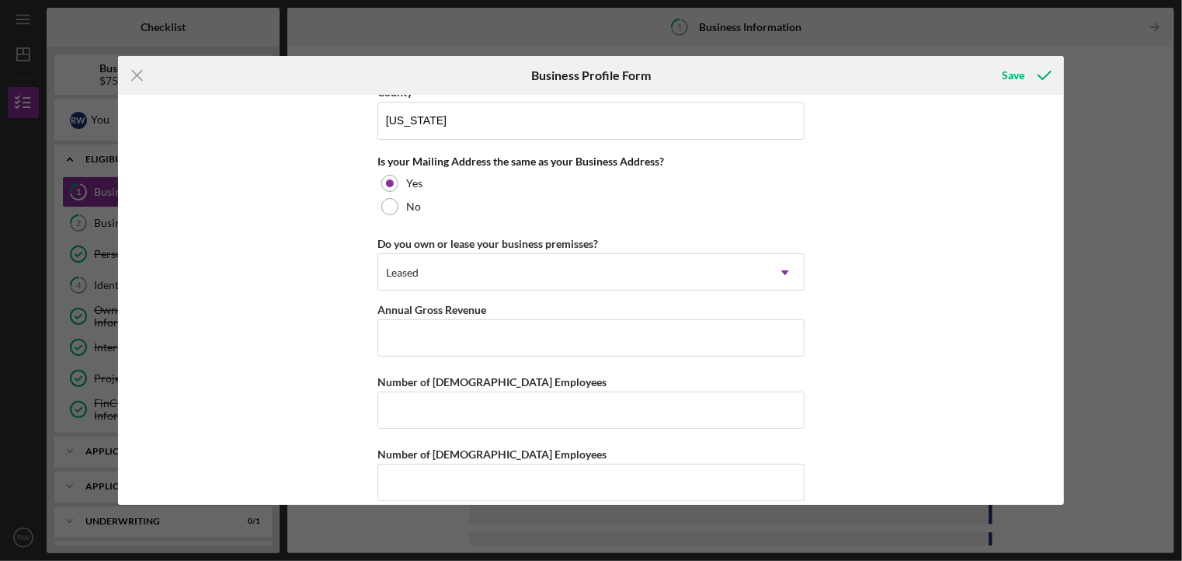
scroll to position [1173, 0]
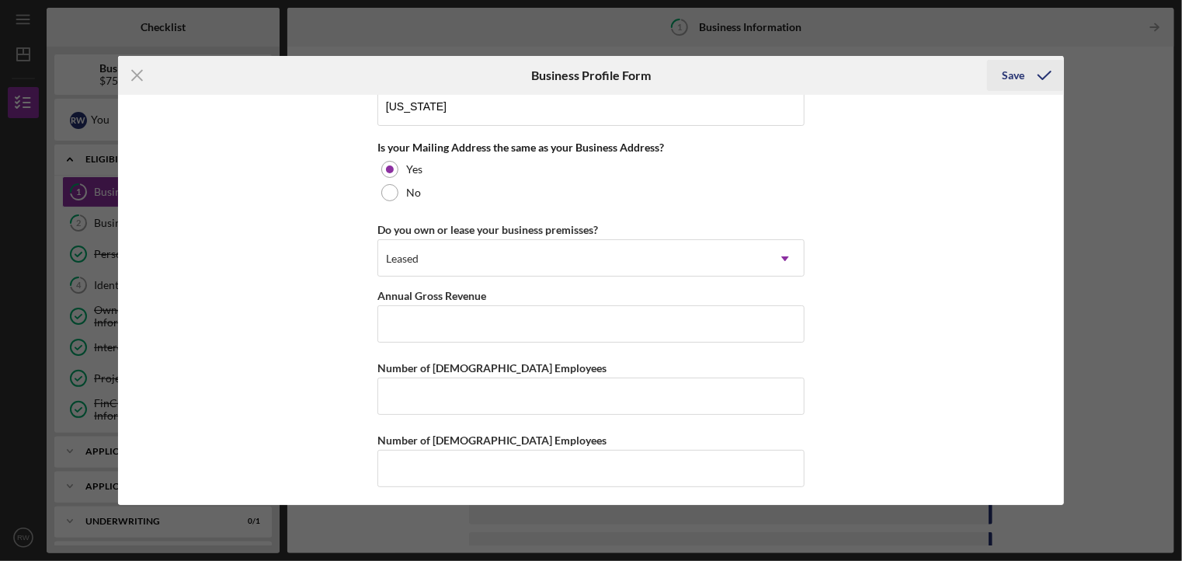
click at [1017, 78] on div "Save" at bounding box center [1014, 75] width 23 height 31
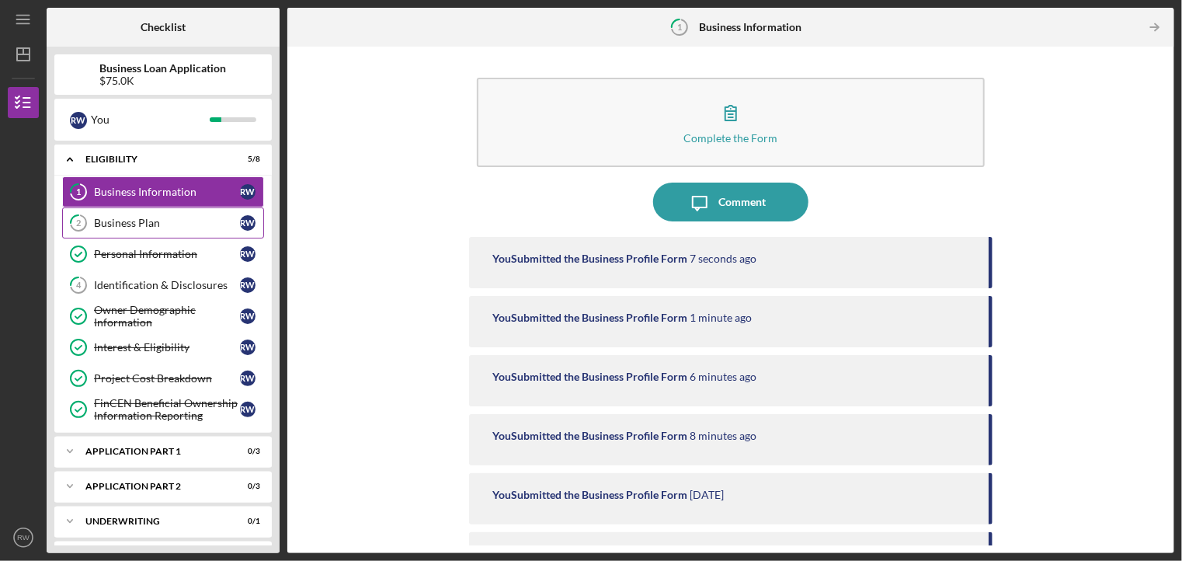
click at [137, 223] on div "Business Plan" at bounding box center [167, 223] width 146 height 12
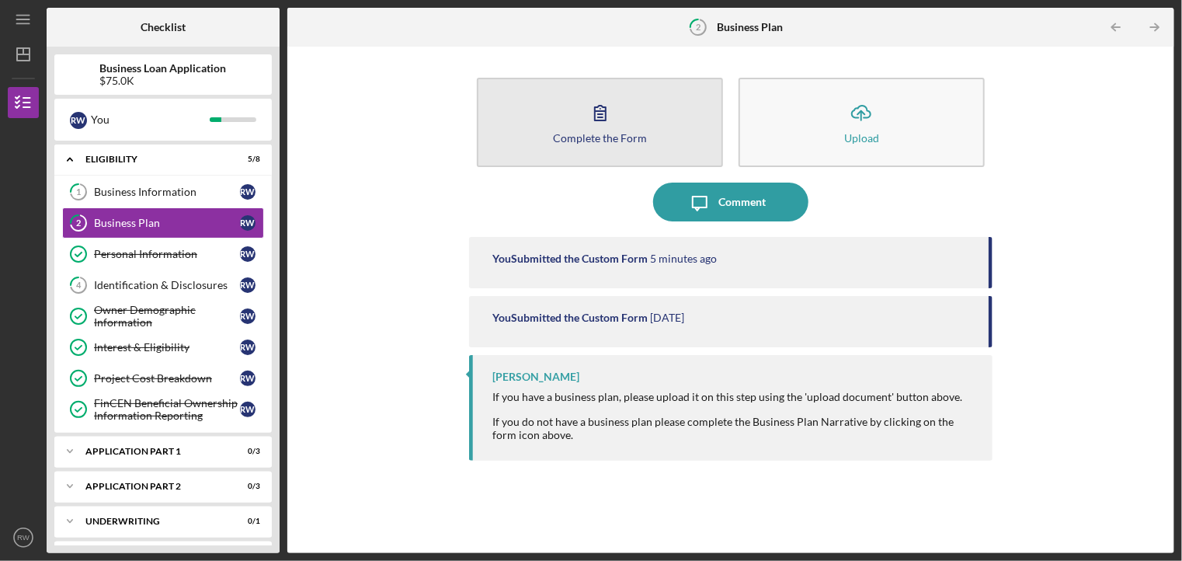
click at [603, 114] on icon "button" at bounding box center [600, 112] width 39 height 39
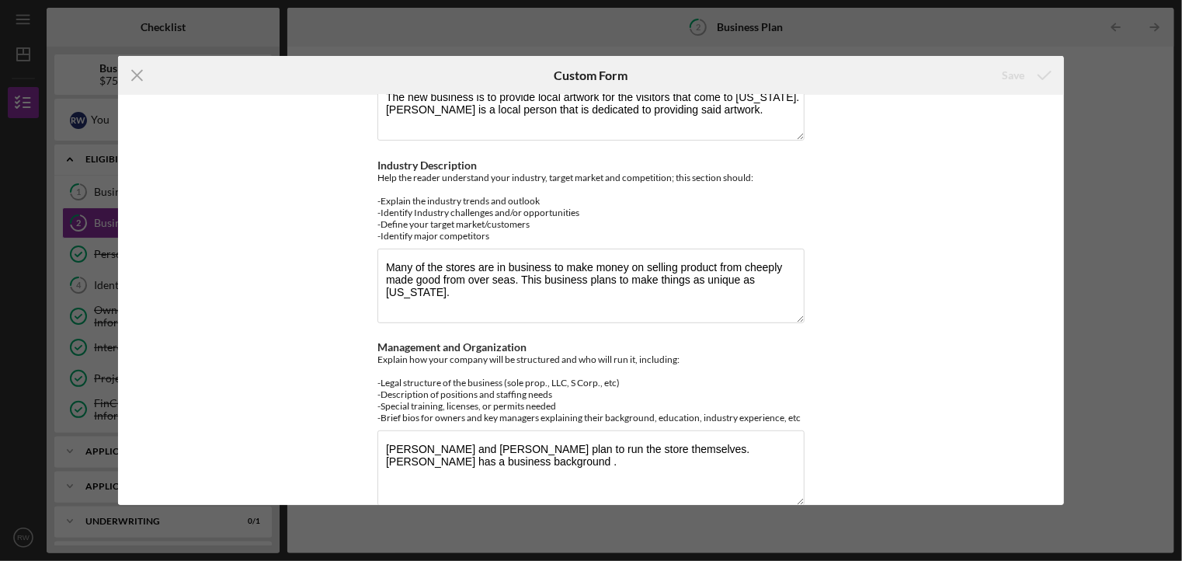
scroll to position [284, 0]
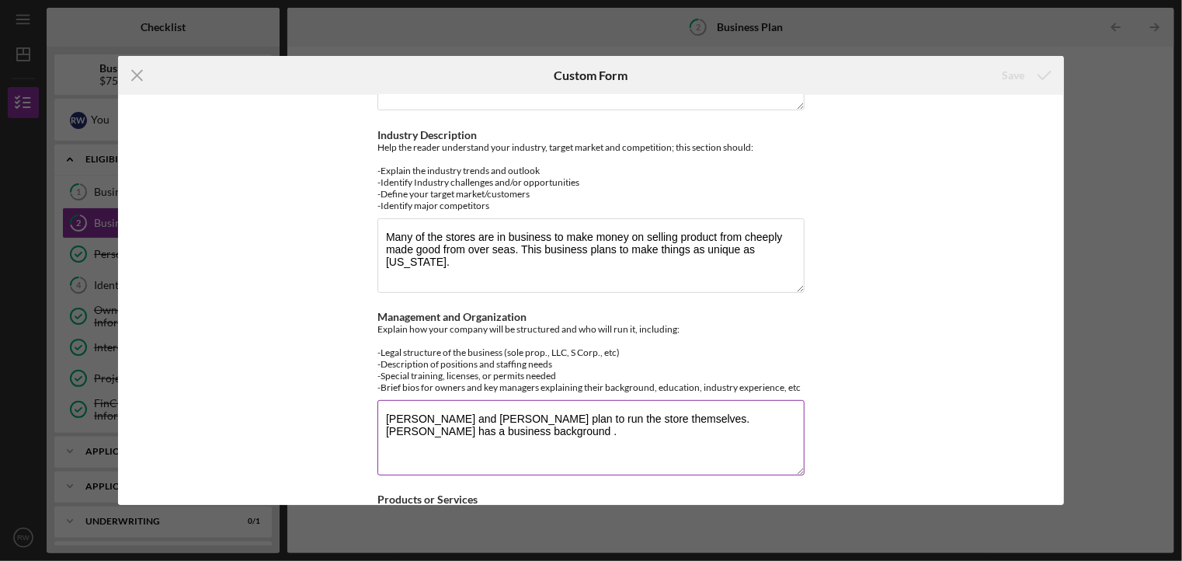
drag, startPoint x: 507, startPoint y: 463, endPoint x: 597, endPoint y: 463, distance: 90.1
click at [597, 463] on textarea "[PERSON_NAME] and [PERSON_NAME] plan to run the store themselves. [PERSON_NAME]…" at bounding box center [591, 437] width 427 height 75
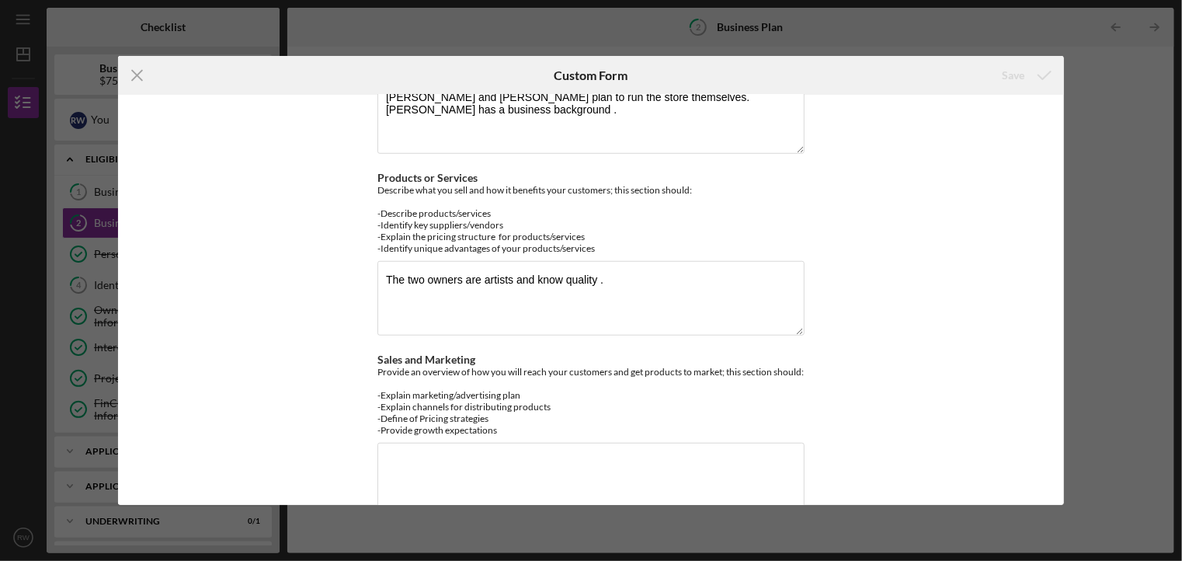
scroll to position [654, 0]
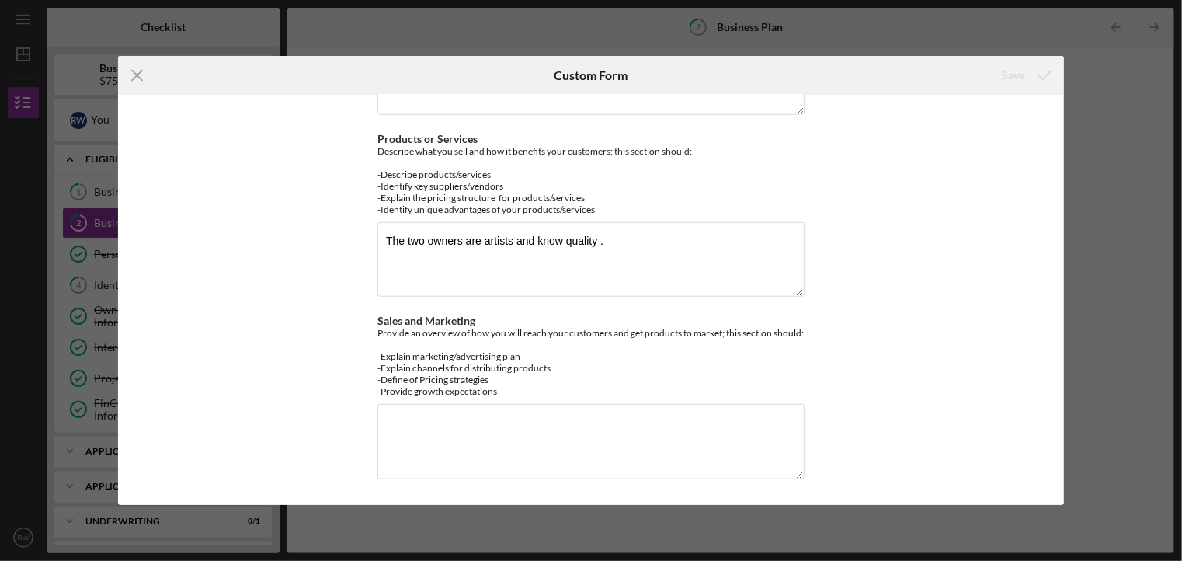
click at [1094, 174] on div "Icon/Menu Close Custom Form Save Business Plan Narrative Before you get started…" at bounding box center [591, 280] width 1182 height 561
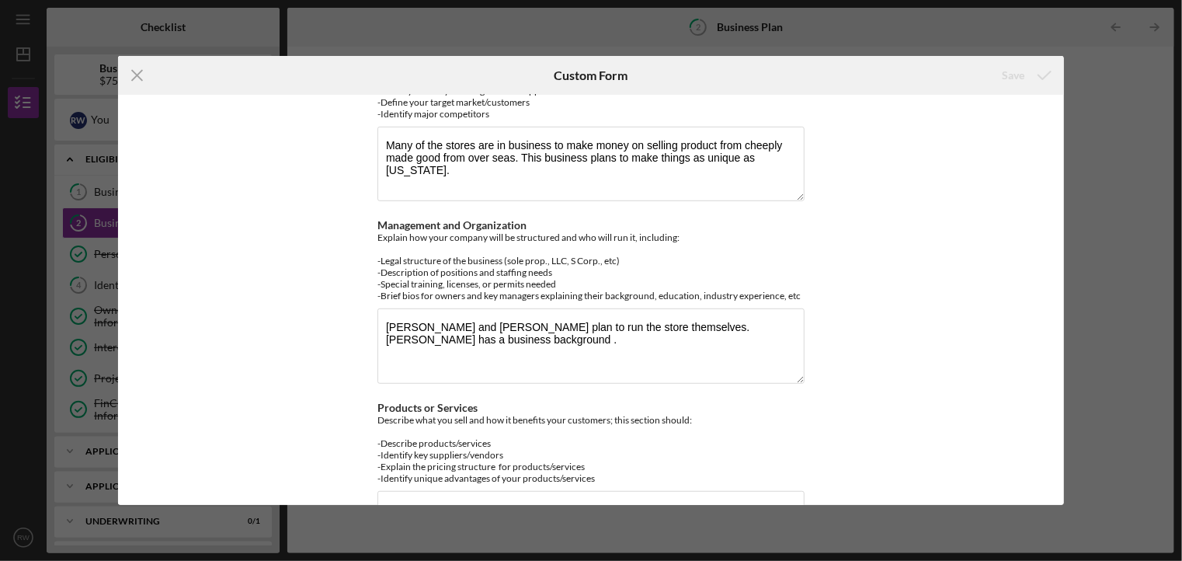
scroll to position [162, 0]
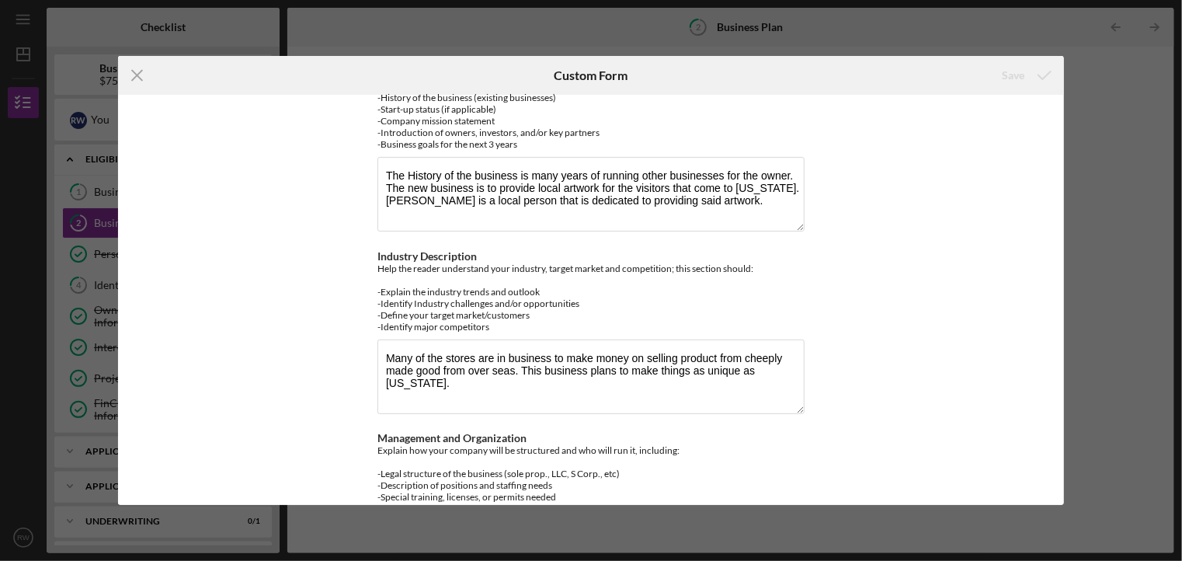
click at [1077, 90] on div "Icon/Menu Close Custom Form Save Business Plan Narrative Before you get started…" at bounding box center [591, 280] width 1182 height 561
click at [141, 71] on line at bounding box center [137, 76] width 10 height 10
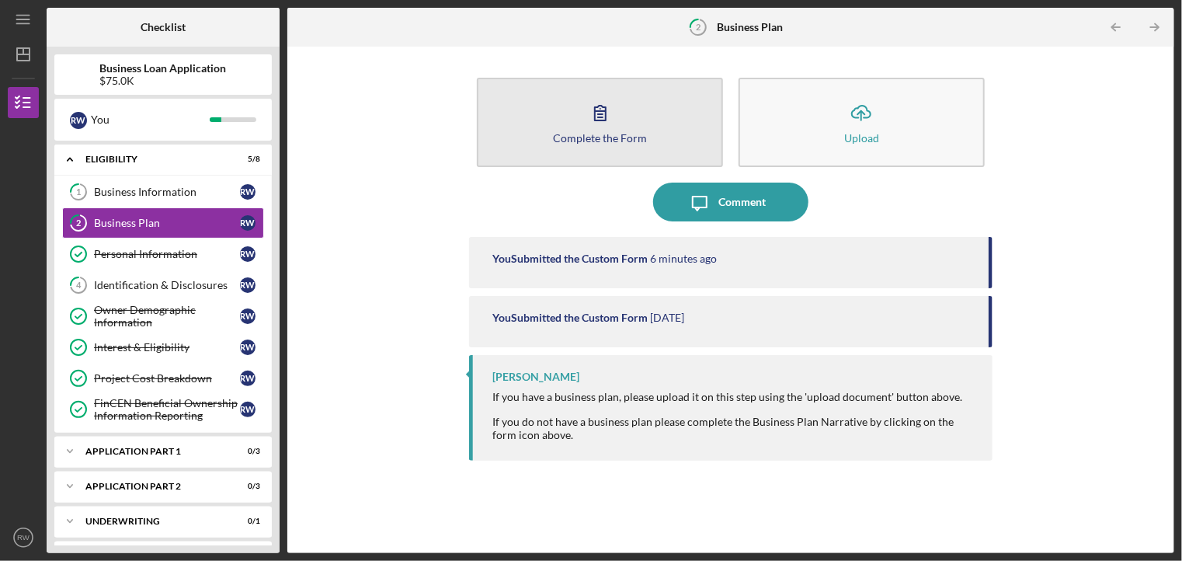
click at [592, 116] on icon "button" at bounding box center [600, 112] width 39 height 39
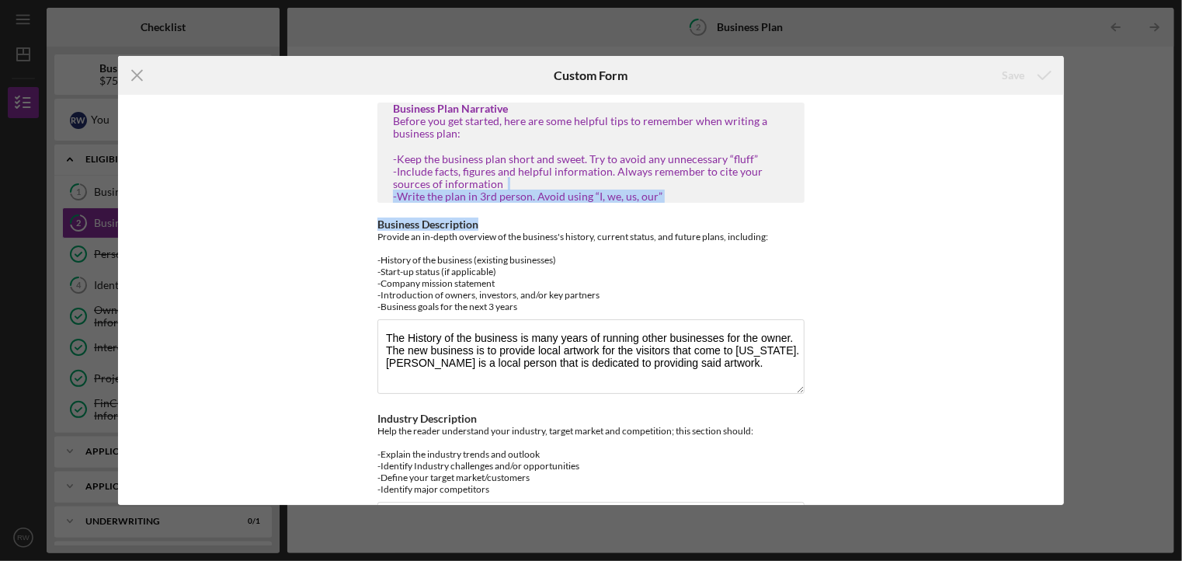
drag, startPoint x: 798, startPoint y: 225, endPoint x: 869, endPoint y: 178, distance: 85.3
click at [869, 178] on div "Business Plan Narrative Before you get started, here are some helpful tips to r…" at bounding box center [591, 300] width 946 height 410
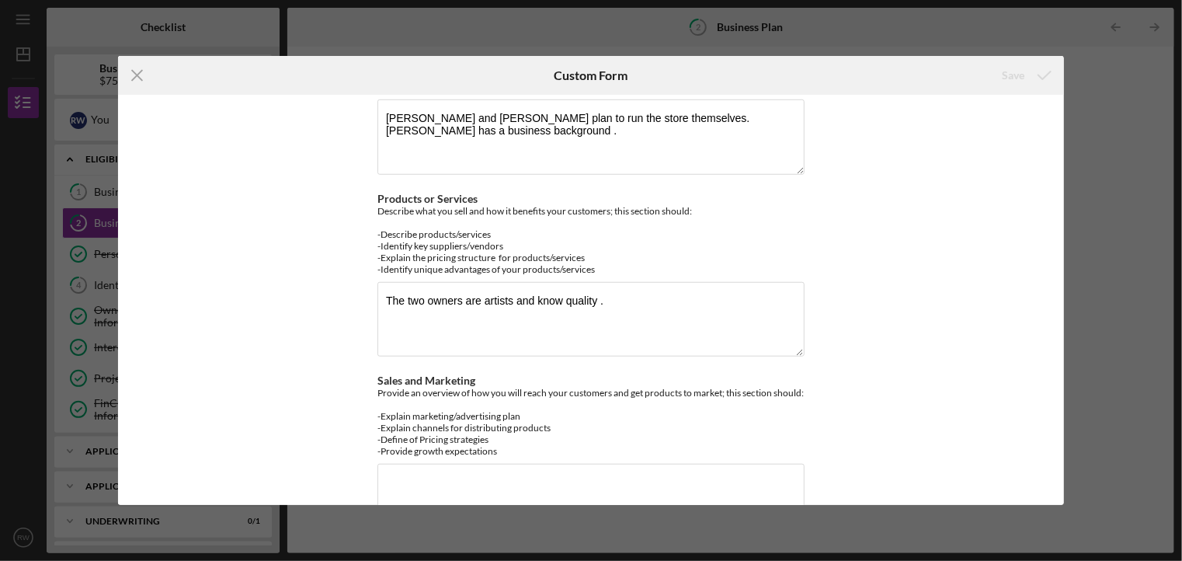
scroll to position [594, 0]
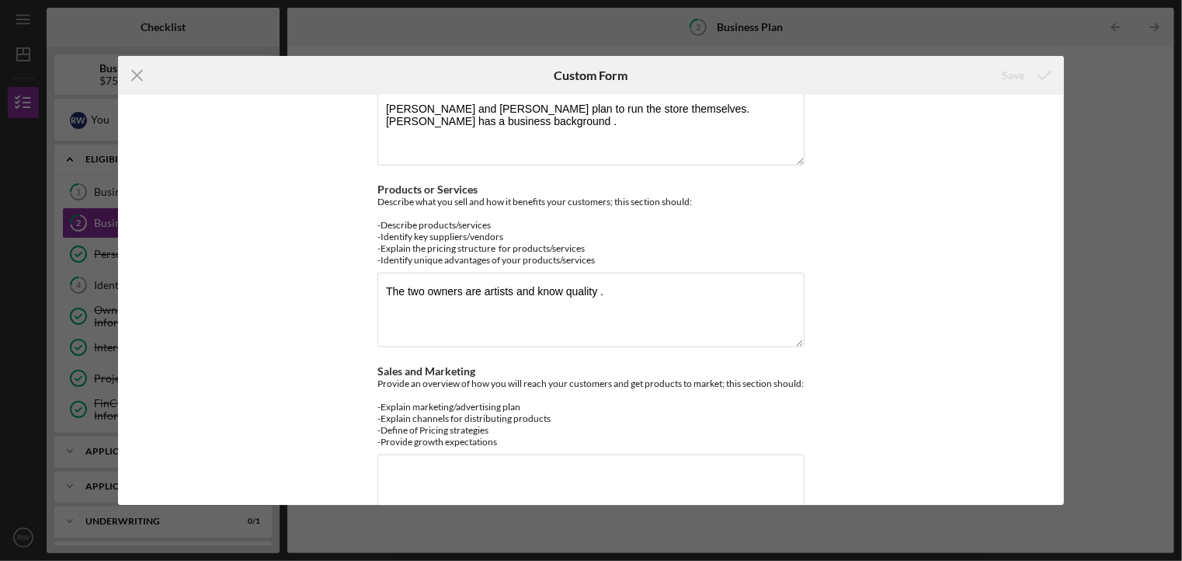
click at [830, 305] on div "Business Plan Narrative Before you get started, here are some helpful tips to r…" at bounding box center [591, 300] width 946 height 410
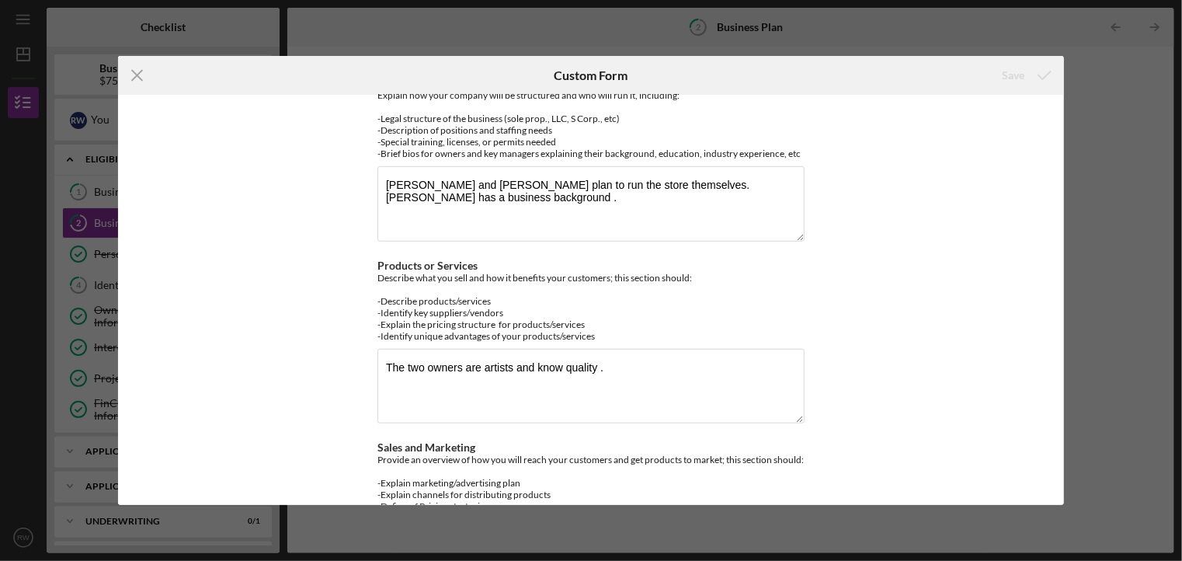
scroll to position [495, 0]
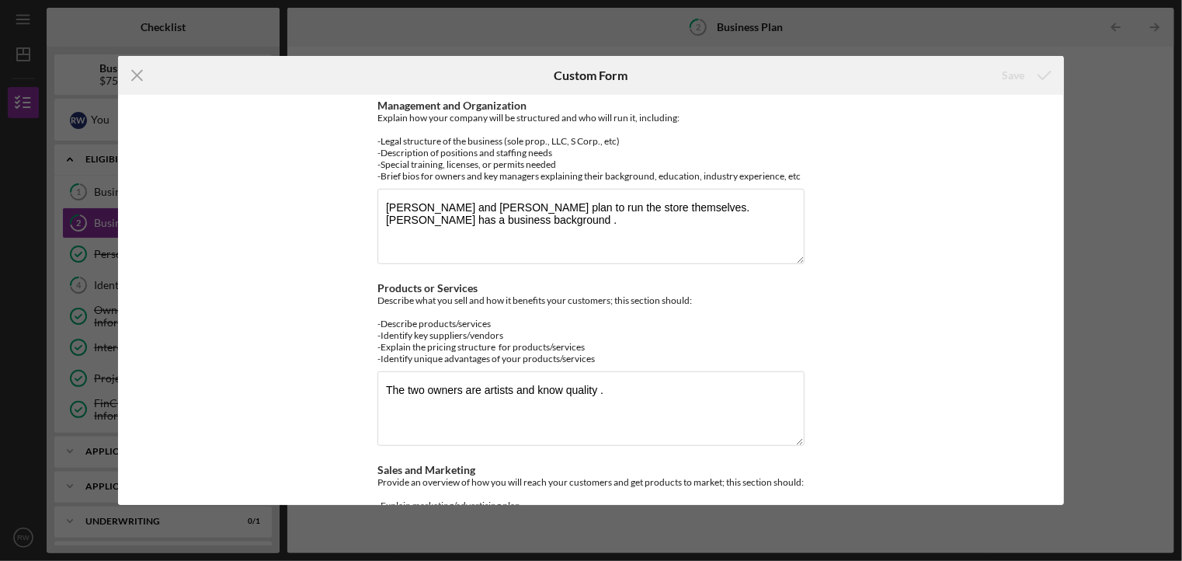
click at [81, 284] on div "Icon/Menu Close Custom Form Save Business Plan Narrative Before you get started…" at bounding box center [591, 280] width 1182 height 561
click at [113, 285] on div "Icon/Menu Close Custom Form Save Business Plan Narrative Before you get started…" at bounding box center [591, 280] width 1182 height 561
click at [140, 78] on line at bounding box center [137, 76] width 10 height 10
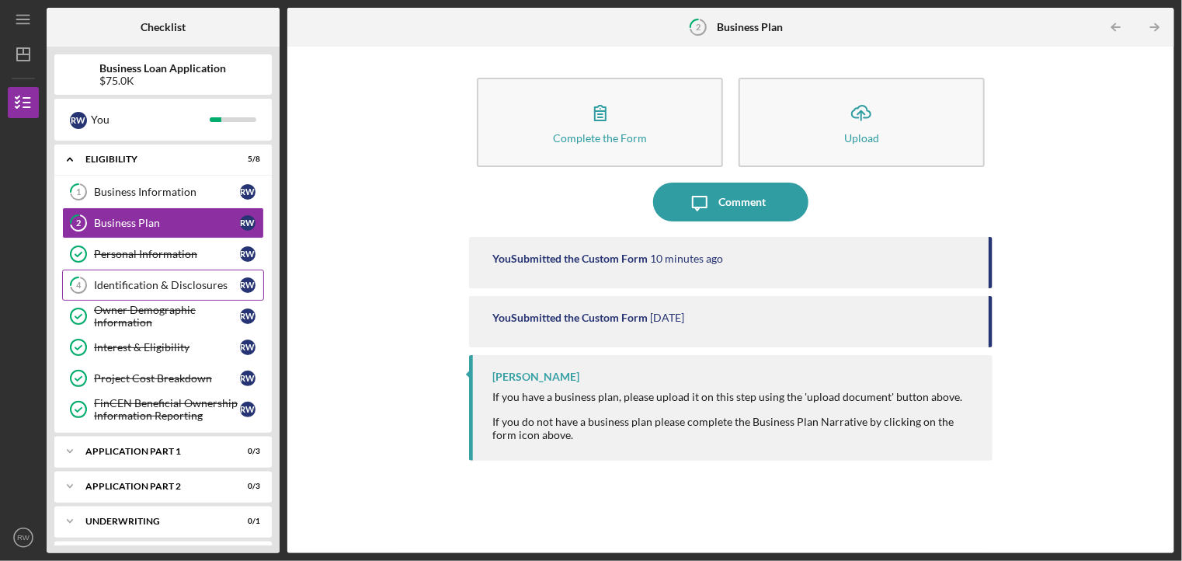
click at [183, 286] on div "Identification & Disclosures" at bounding box center [167, 285] width 146 height 12
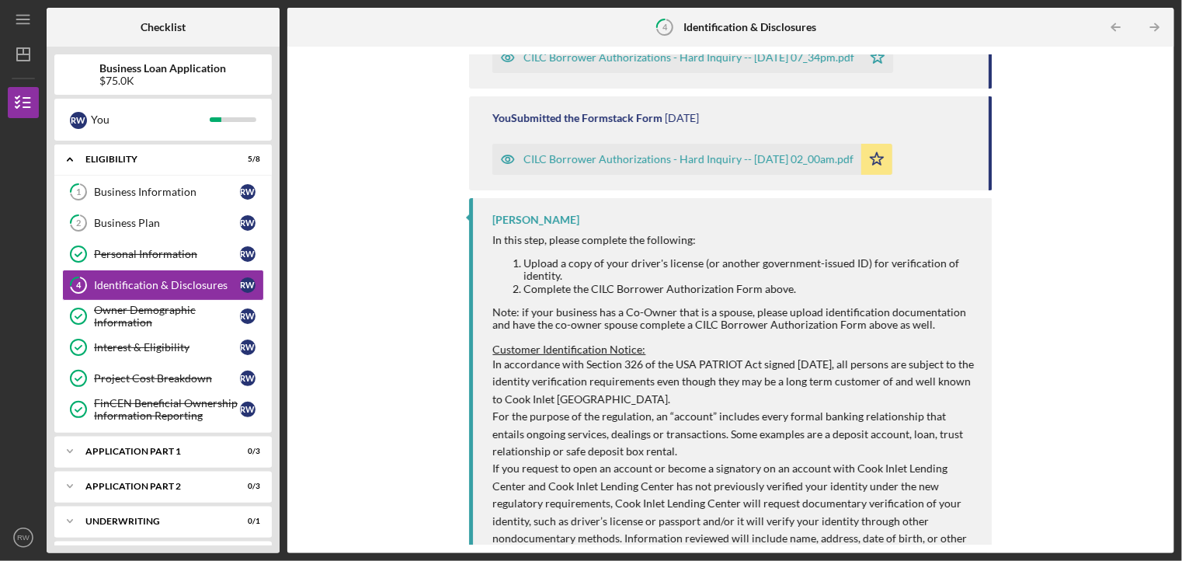
scroll to position [109, 0]
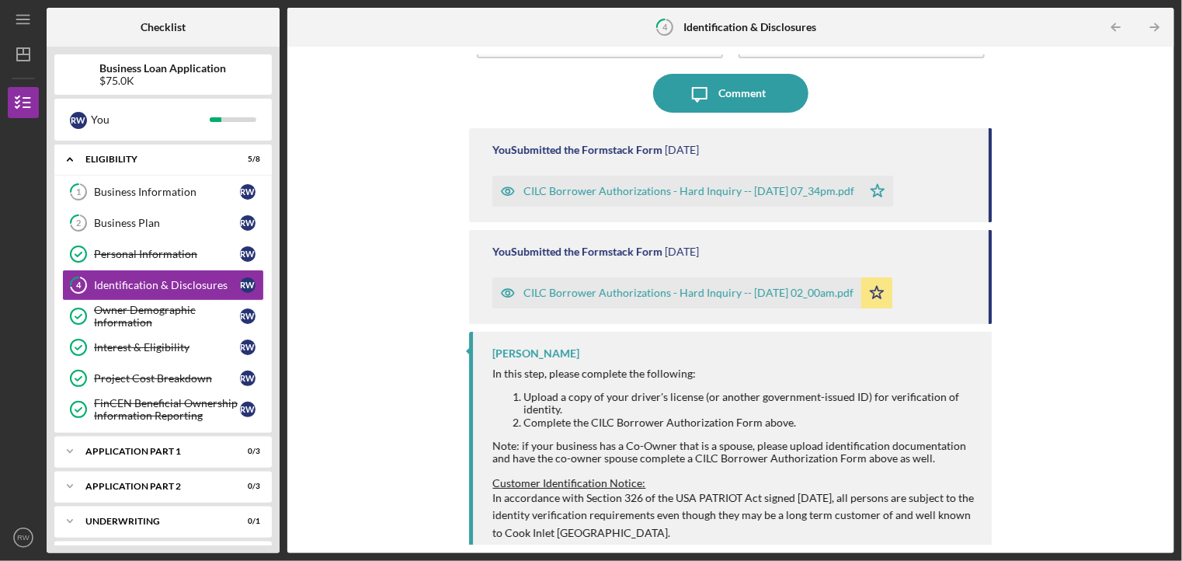
drag, startPoint x: 1171, startPoint y: 174, endPoint x: 1157, endPoint y: 98, distance: 77.4
click at [1157, 98] on div "Complete the Form Form Icon/Upload Upload Icon/Message Comment You Submitted th…" at bounding box center [730, 300] width 887 height 507
click at [1157, 98] on div "Complete the Form Form Icon/Upload Upload Icon/Message Comment You Submitted th…" at bounding box center [731, 299] width 872 height 491
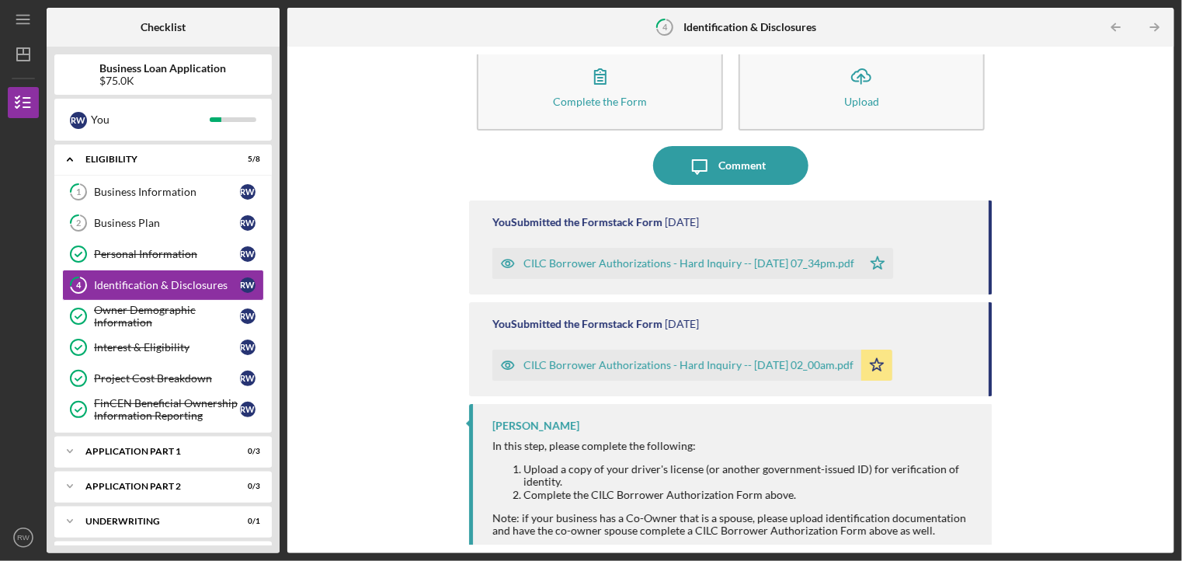
scroll to position [0, 0]
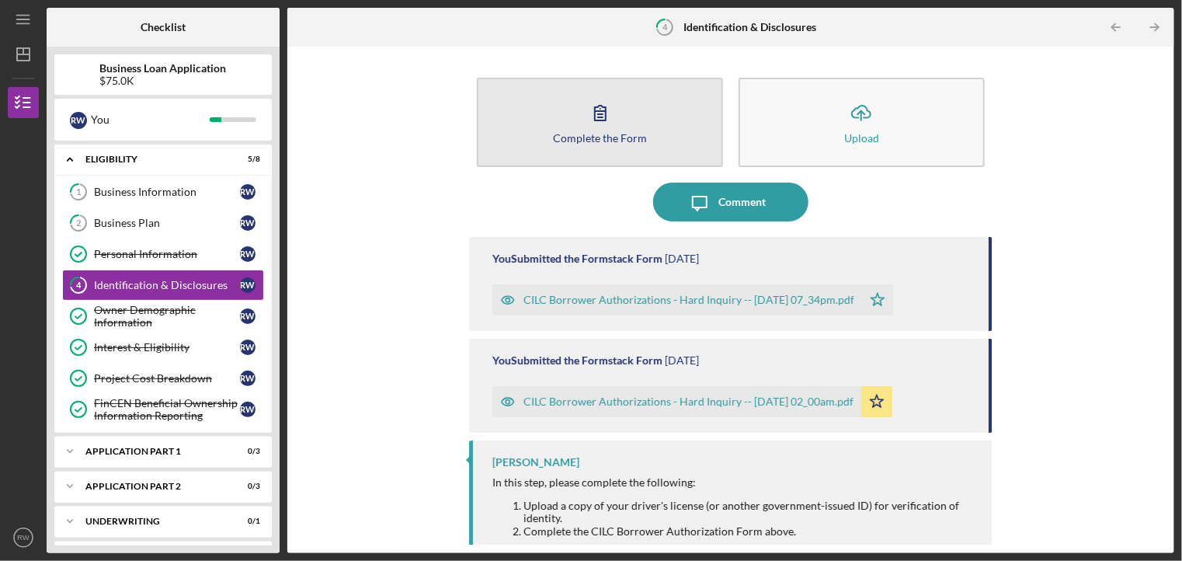
click at [596, 134] on div "Complete the Form" at bounding box center [600, 138] width 94 height 12
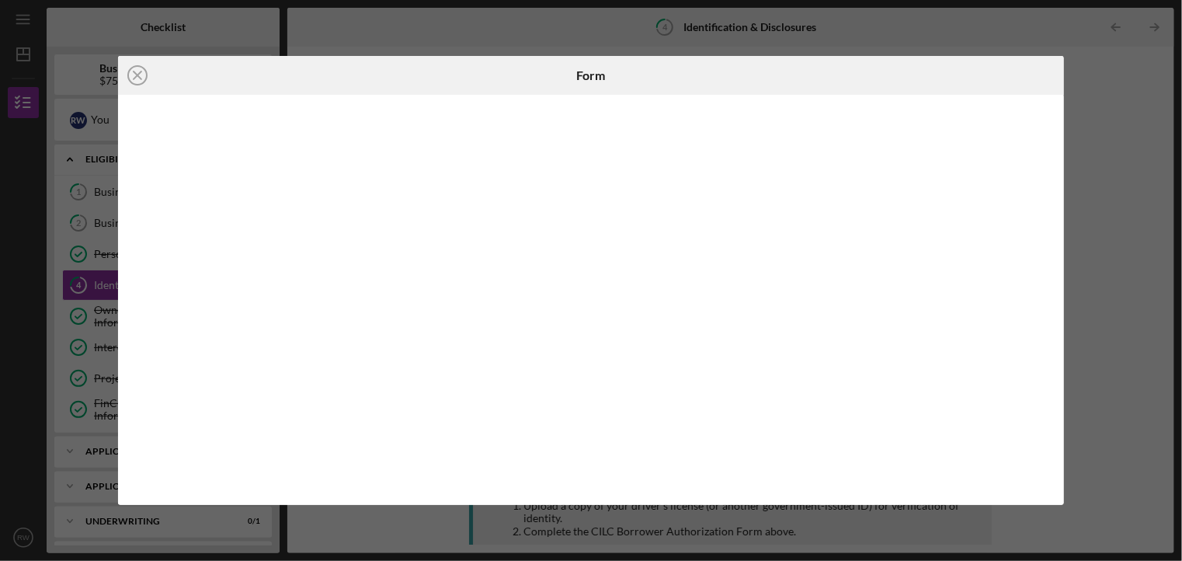
click at [1122, 130] on div "Icon/Close Form" at bounding box center [591, 280] width 1182 height 561
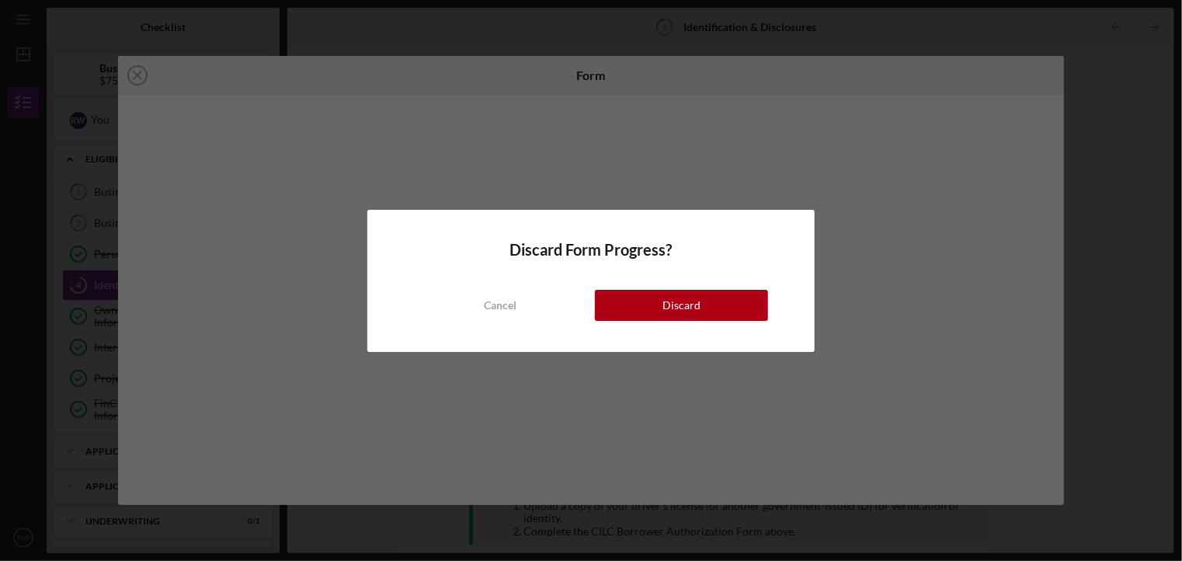
click at [1124, 165] on div "Discard Form Progress? Cancel Discard" at bounding box center [591, 280] width 1182 height 561
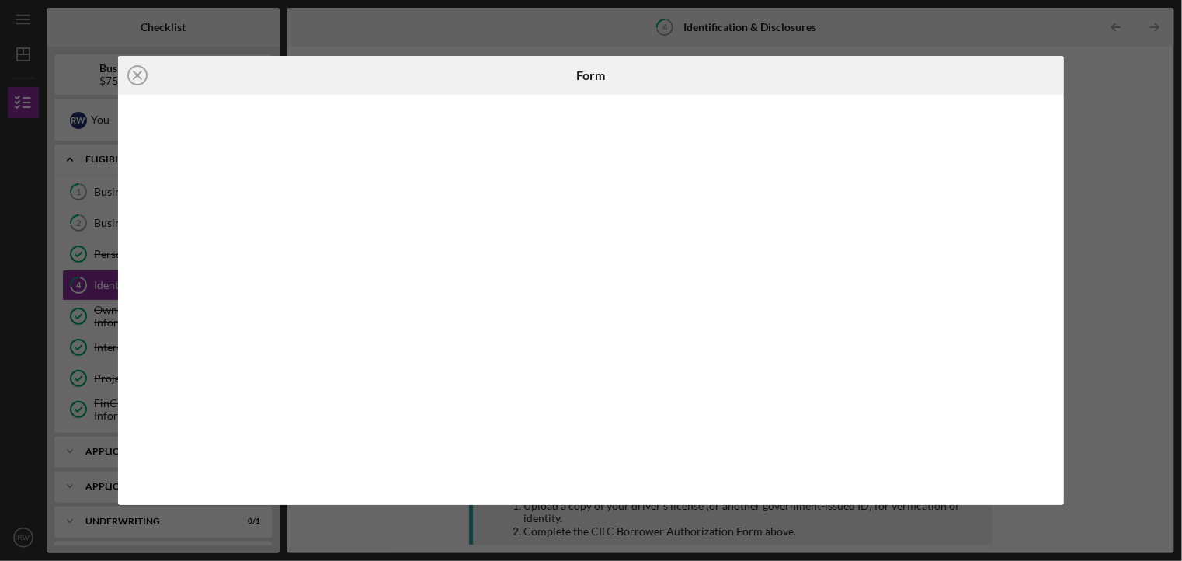
click at [96, 187] on div "Icon/Close Form" at bounding box center [591, 280] width 1182 height 561
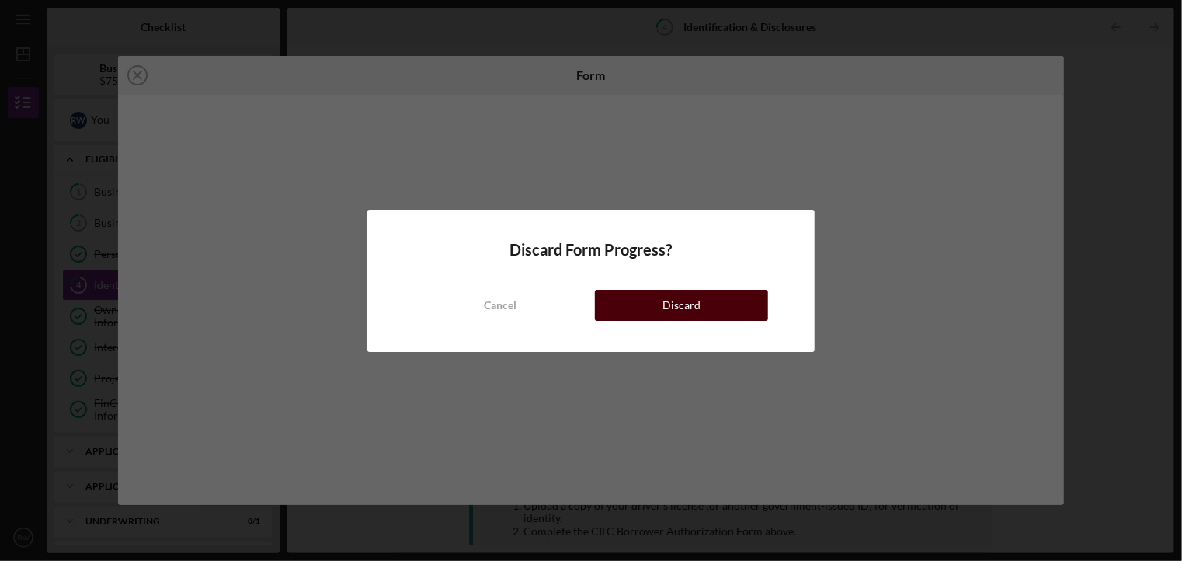
click at [705, 306] on button "Discard" at bounding box center [681, 305] width 173 height 31
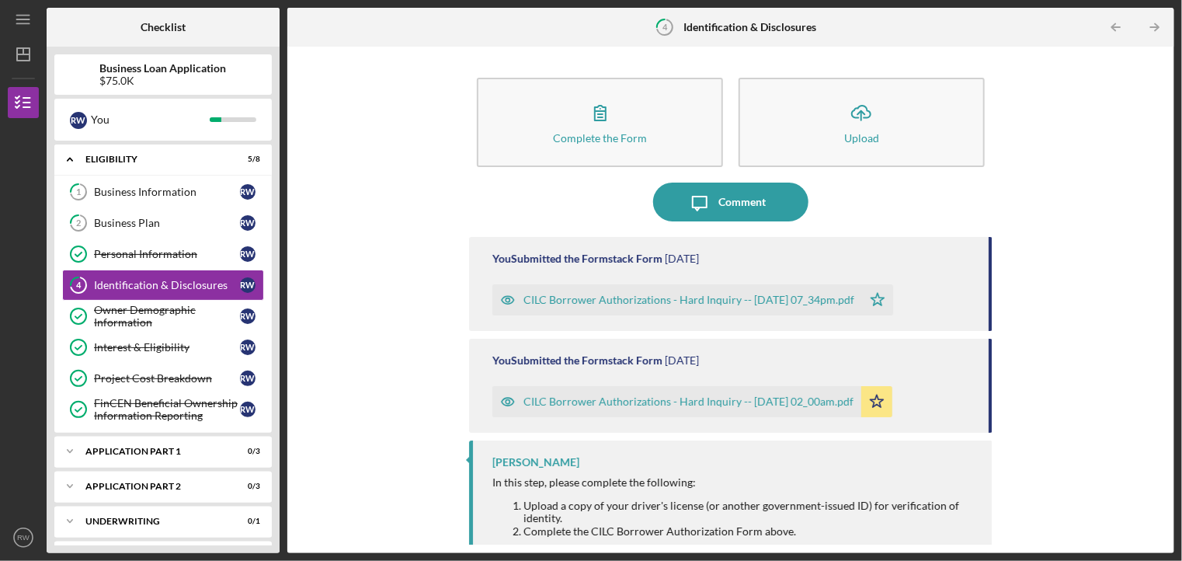
click at [387, 72] on div "Complete the Form Form Icon/Upload Upload Icon/Message Comment You Submitted th…" at bounding box center [731, 299] width 872 height 491
click at [190, 190] on div "Business Information" at bounding box center [167, 192] width 146 height 12
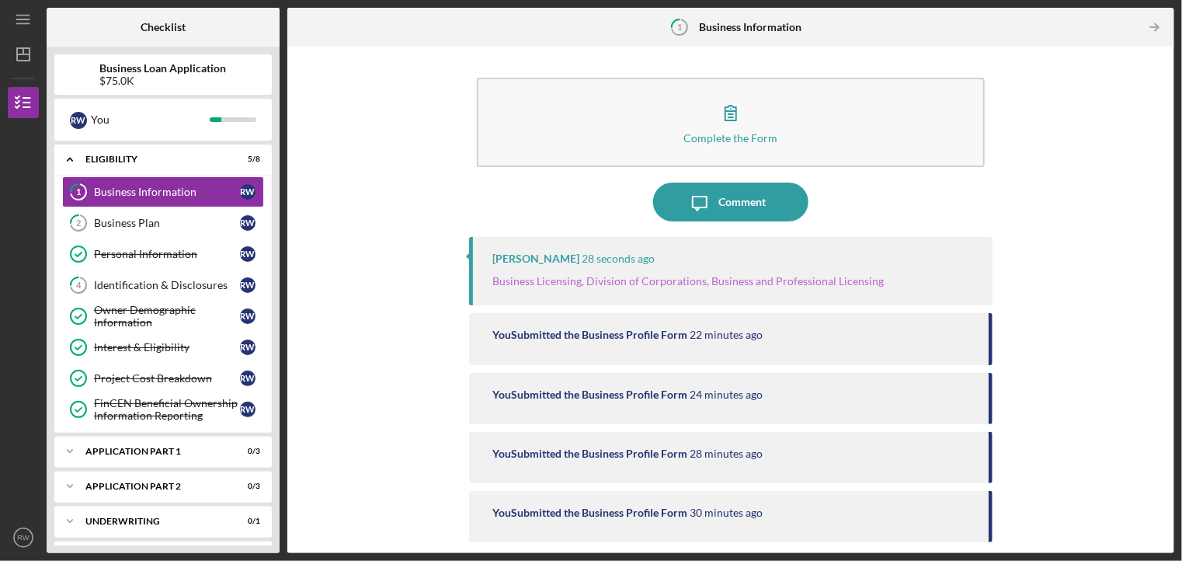
click at [575, 280] on link "Business Licensing, Division of Corporations, Business and Professional Licensi…" at bounding box center [689, 280] width 392 height 13
click at [205, 287] on div "Identification & Disclosures" at bounding box center [167, 285] width 146 height 12
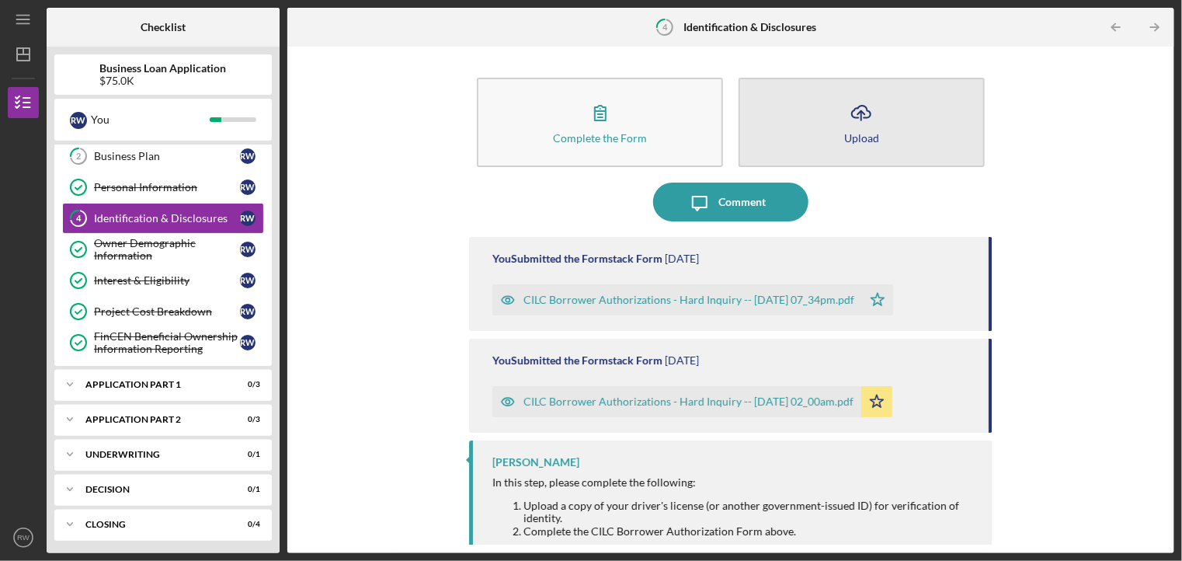
click at [842, 111] on icon "Icon/Upload" at bounding box center [861, 112] width 39 height 39
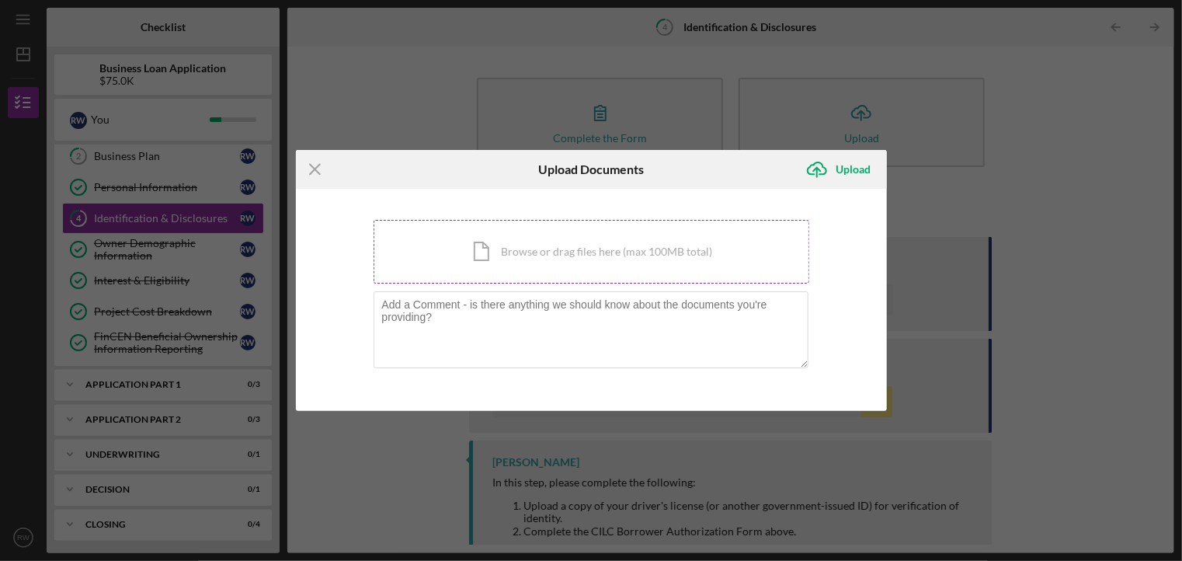
click at [602, 254] on div "Icon/Document Browse or drag files here (max 100MB total) Tap to choose files o…" at bounding box center [592, 252] width 436 height 64
click at [314, 165] on icon "Icon/Menu Close" at bounding box center [315, 169] width 39 height 39
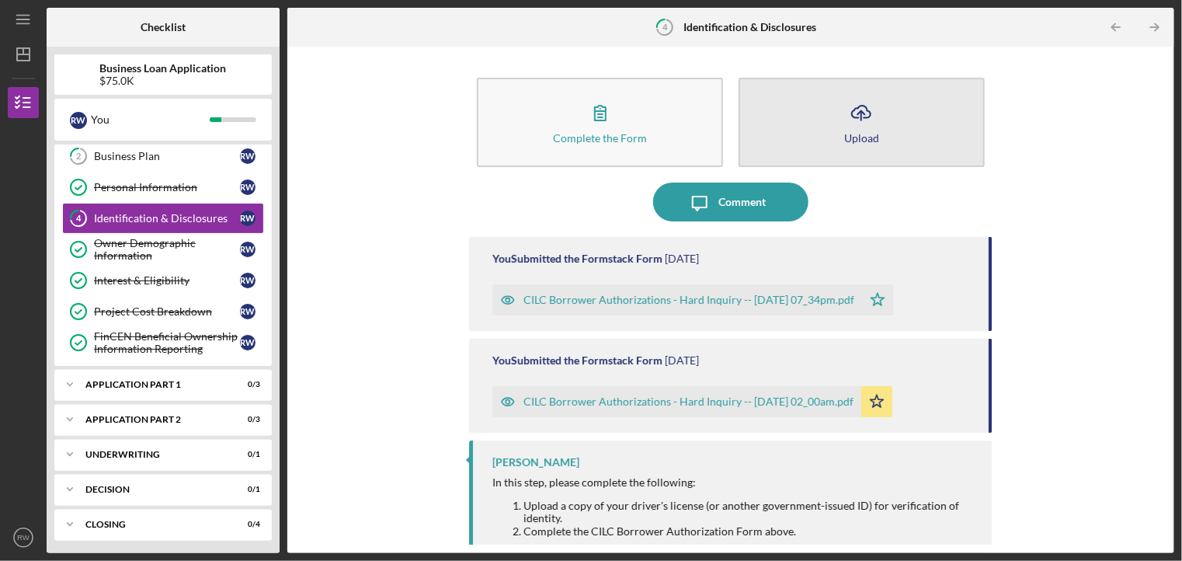
click at [828, 138] on button "Icon/Upload Upload" at bounding box center [862, 122] width 246 height 89
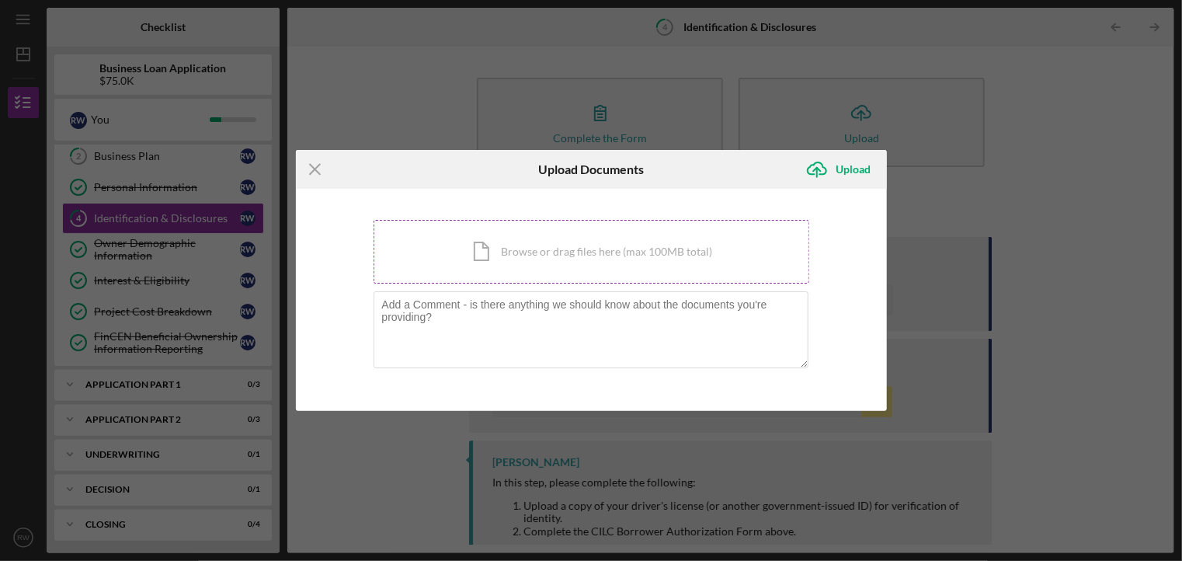
click at [646, 250] on div "Icon/Document Browse or drag files here (max 100MB total) Tap to choose files o…" at bounding box center [592, 252] width 436 height 64
click at [842, 172] on div "Upload" at bounding box center [854, 169] width 35 height 31
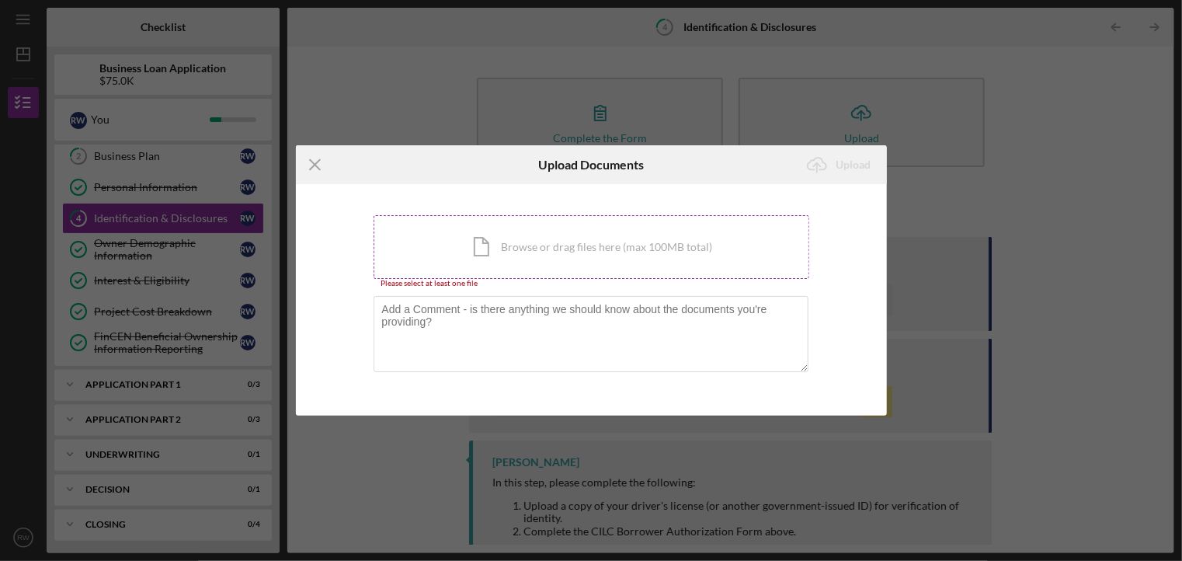
click at [554, 250] on div "Icon/Document Browse or drag files here (max 100MB total) Tap to choose files o…" at bounding box center [592, 247] width 436 height 64
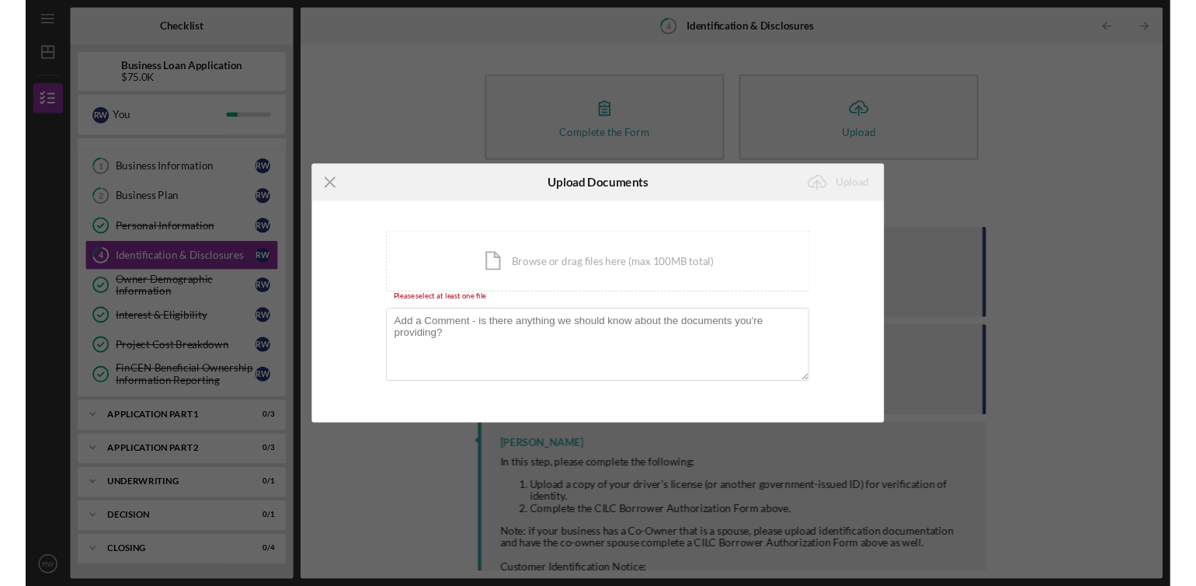
scroll to position [16, 0]
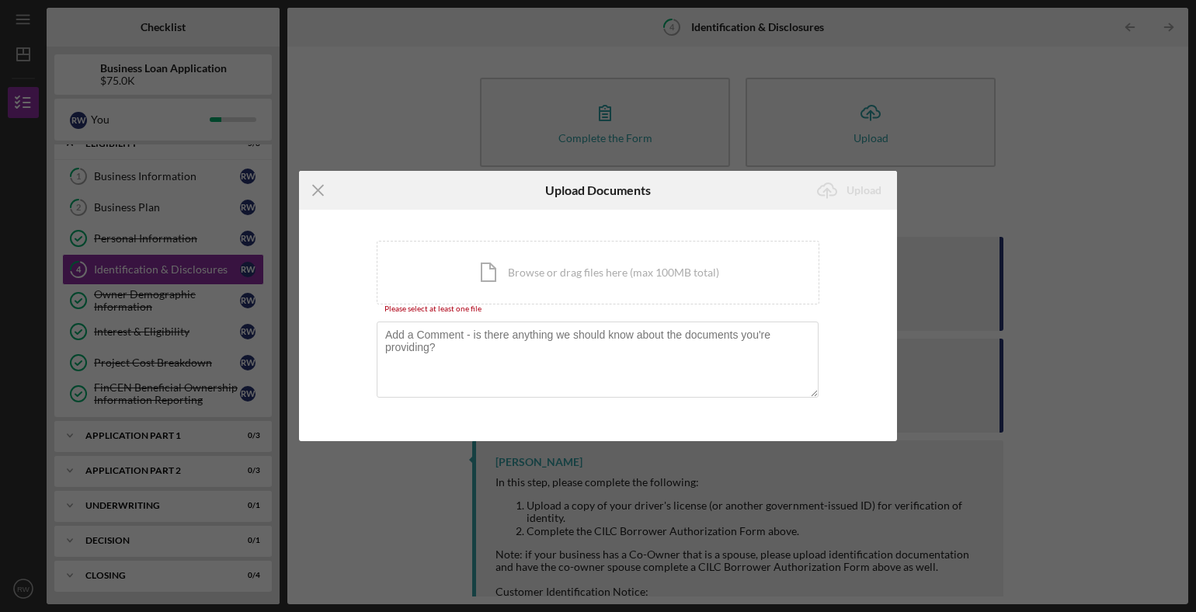
click at [438, 61] on div "Icon/Menu Close Upload Documents Icon/Upload Upload You're uploading documents …" at bounding box center [598, 306] width 1196 height 612
click at [319, 190] on line at bounding box center [318, 191] width 10 height 10
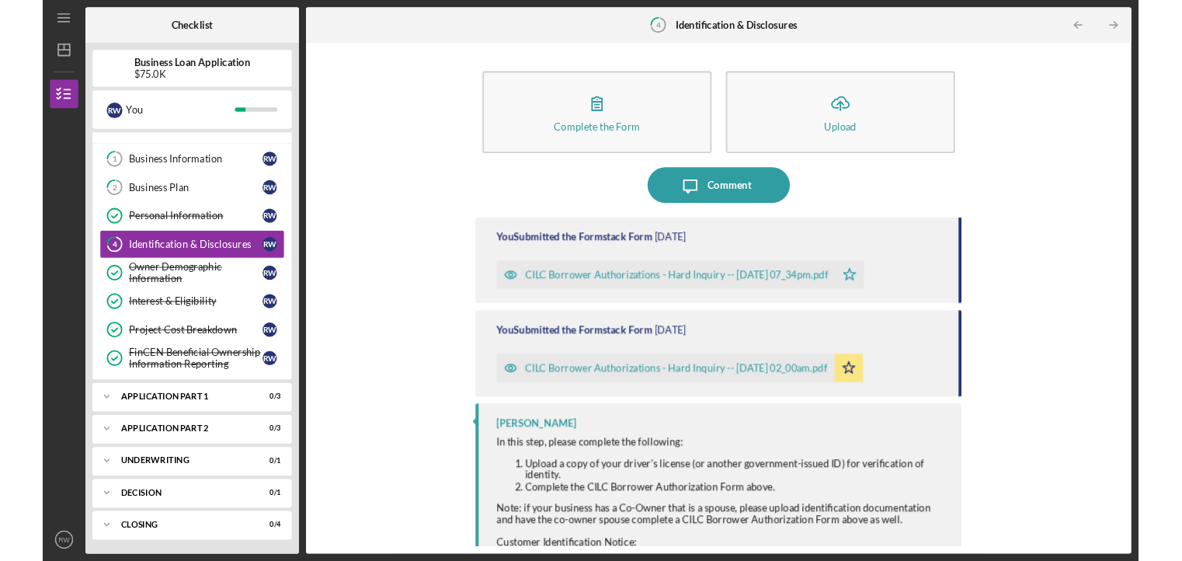
scroll to position [16, 0]
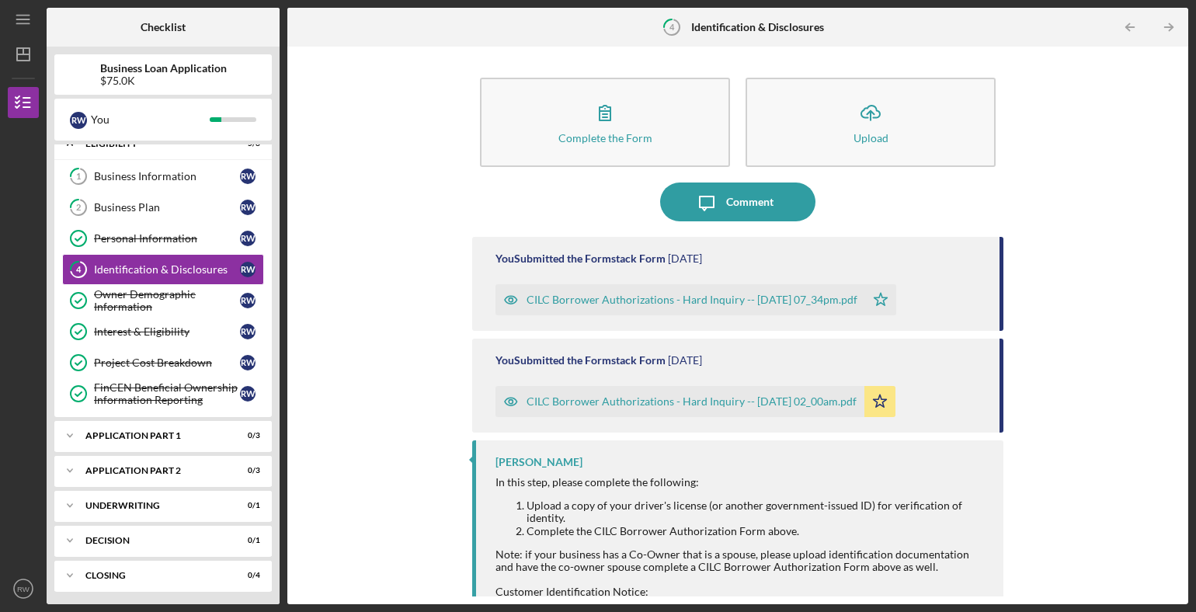
drag, startPoint x: 40, startPoint y: 203, endPoint x: -88, endPoint y: 94, distance: 168.1
click at [0, 94] on html "Icon/Menu 4 Identification & Disclosures Checklist Business Loan Application $7…" at bounding box center [598, 306] width 1196 height 612
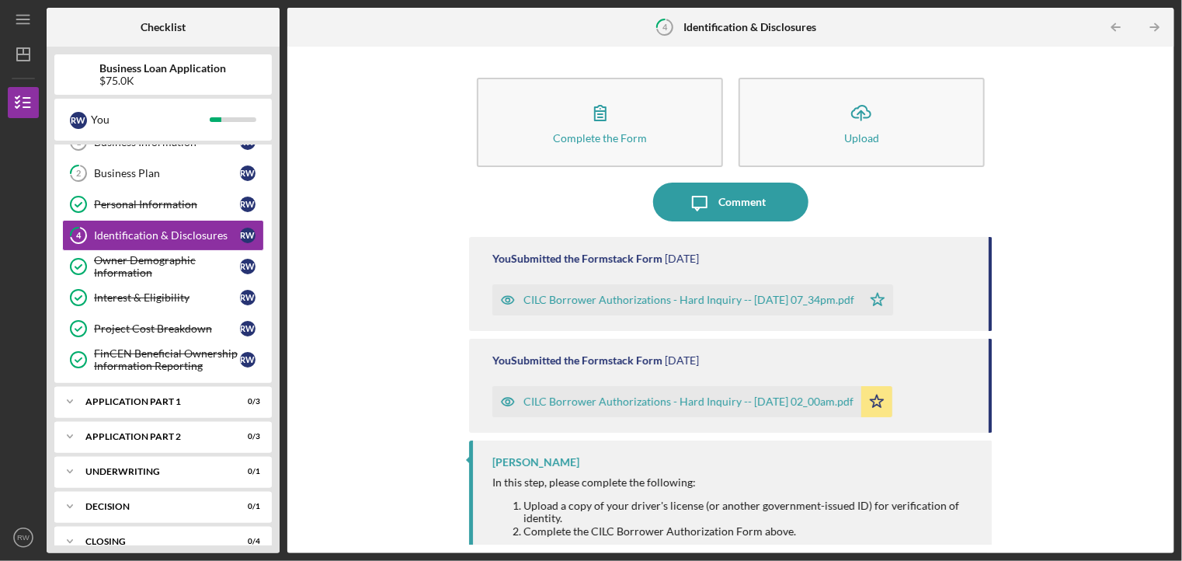
scroll to position [67, 0]
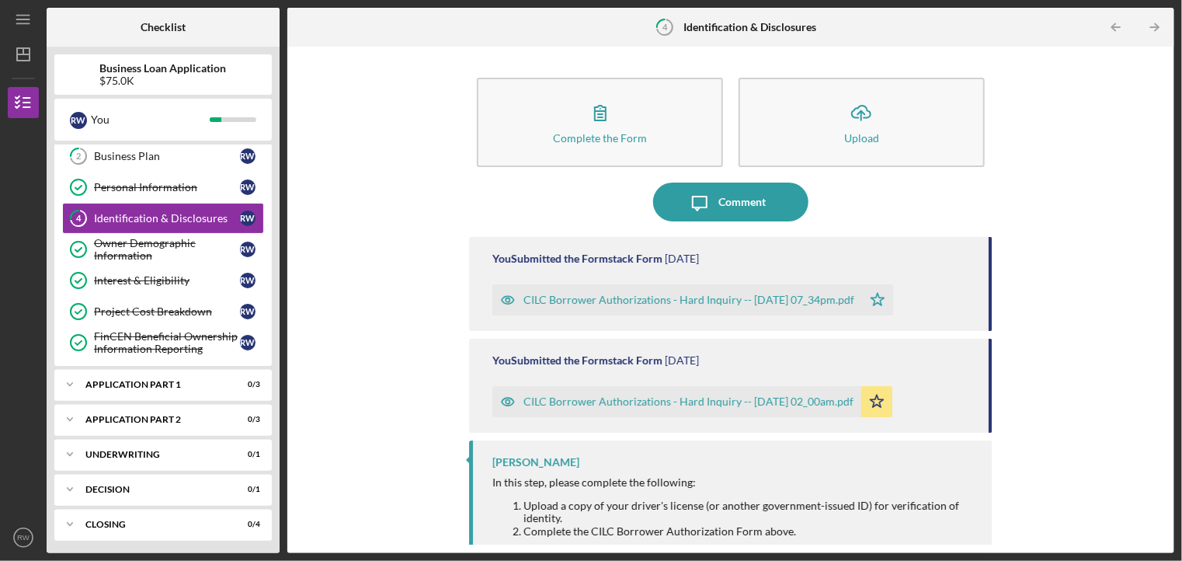
click at [1103, 209] on div "Complete the Form Form Icon/Upload Upload Icon/Message Comment You Submitted th…" at bounding box center [731, 299] width 872 height 491
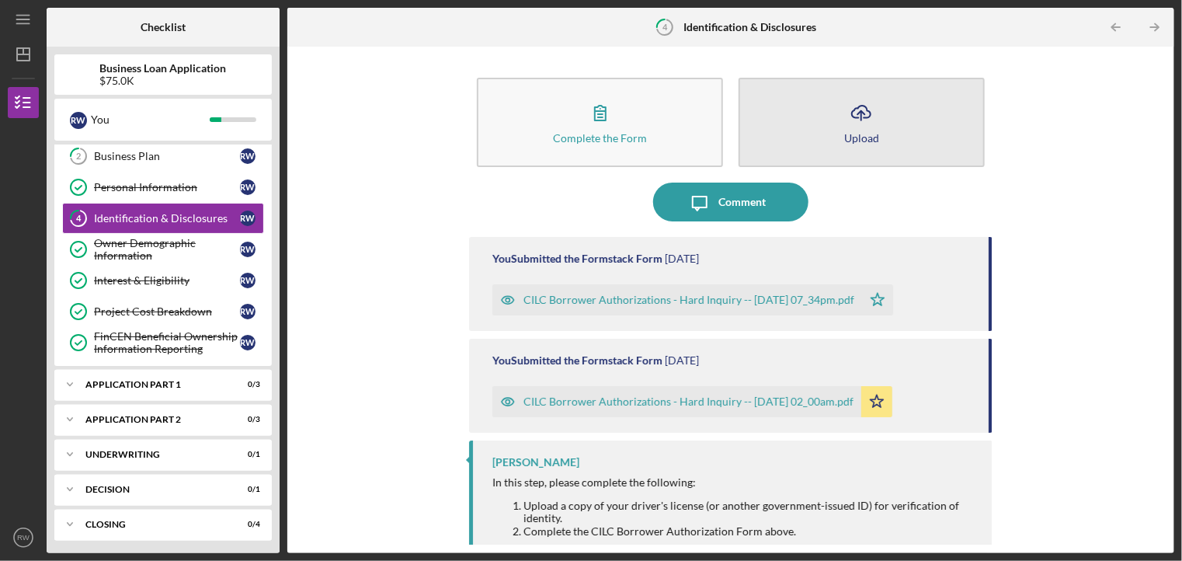
click at [892, 123] on button "Icon/Upload Upload" at bounding box center [862, 122] width 246 height 89
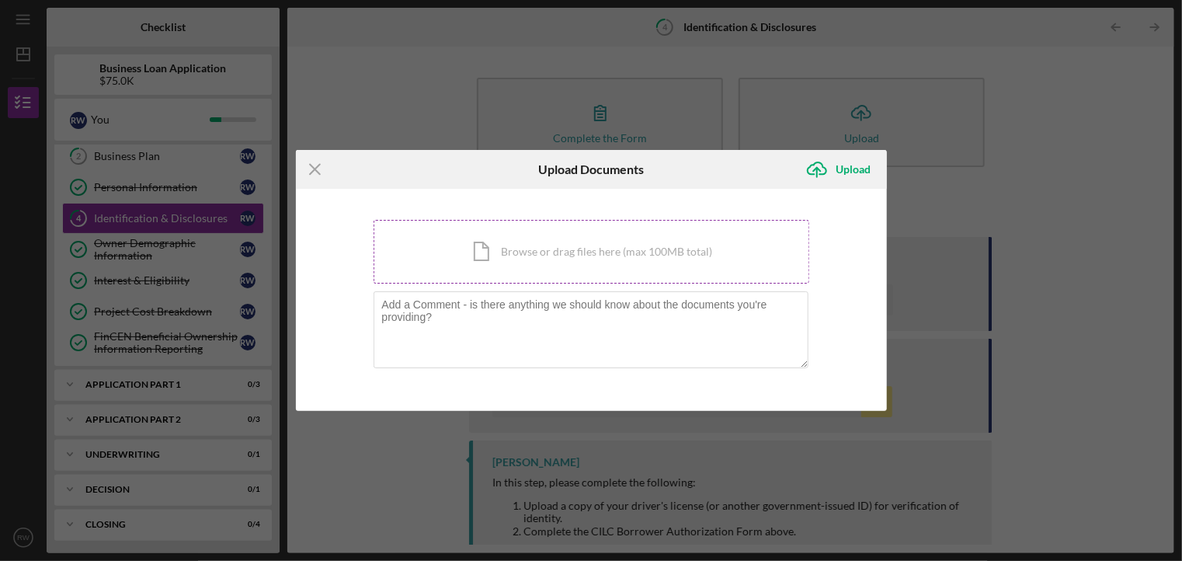
click at [604, 235] on div "Icon/Document Browse or drag files here (max 100MB total) Tap to choose files o…" at bounding box center [592, 252] width 436 height 64
click at [1055, 165] on div "Icon/Menu Close Upload Documents Icon/Upload Upload You're uploading documents …" at bounding box center [591, 280] width 1182 height 561
click at [940, 160] on div "Icon/Menu Close Upload Documents Icon/Upload Upload You're uploading documents …" at bounding box center [591, 280] width 1182 height 561
click at [628, 248] on div "Icon/Document Browse or drag files here (max 100MB total) Tap to choose files o…" at bounding box center [592, 252] width 436 height 64
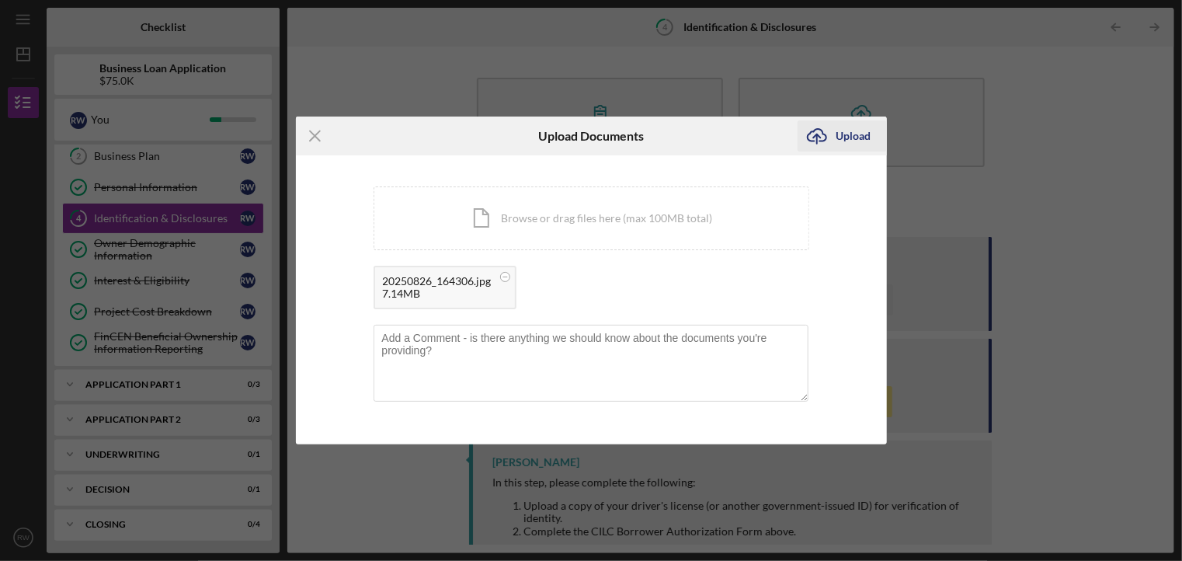
click at [839, 141] on div "Upload" at bounding box center [854, 135] width 35 height 31
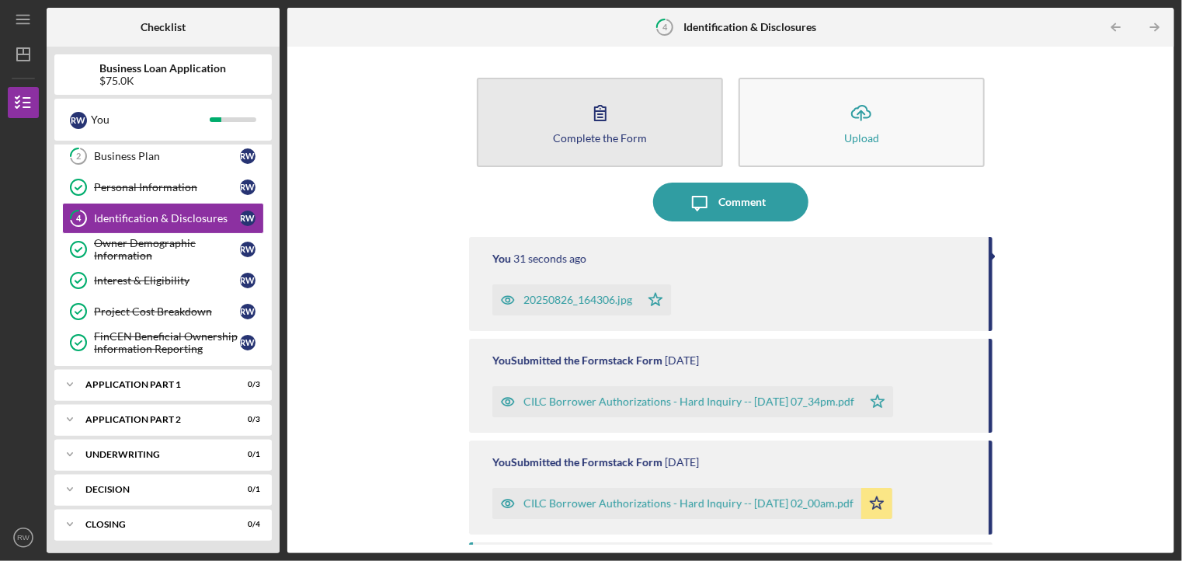
drag, startPoint x: 839, startPoint y: 141, endPoint x: 561, endPoint y: 144, distance: 278.1
click at [561, 144] on div "Complete the Form Form Icon/Upload Upload" at bounding box center [730, 122] width 523 height 105
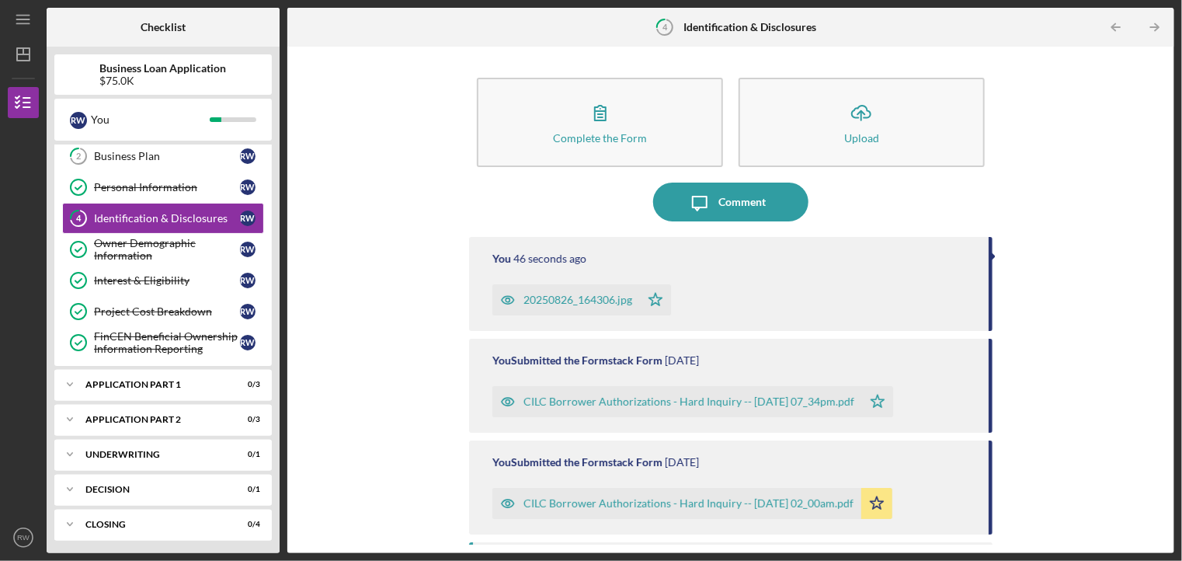
click at [695, 258] on div "You 46 seconds ago" at bounding box center [733, 258] width 480 height 12
drag, startPoint x: 1161, startPoint y: 165, endPoint x: 1161, endPoint y: 88, distance: 77.7
click at [1161, 88] on div "Complete the Form Form Icon/Upload Upload Icon/Message Comment You 1 minute ago…" at bounding box center [731, 299] width 872 height 491
click at [375, 145] on div "Complete the Form Form Icon/Upload Upload Icon/Message Comment You 1 minute ago…" at bounding box center [731, 299] width 872 height 491
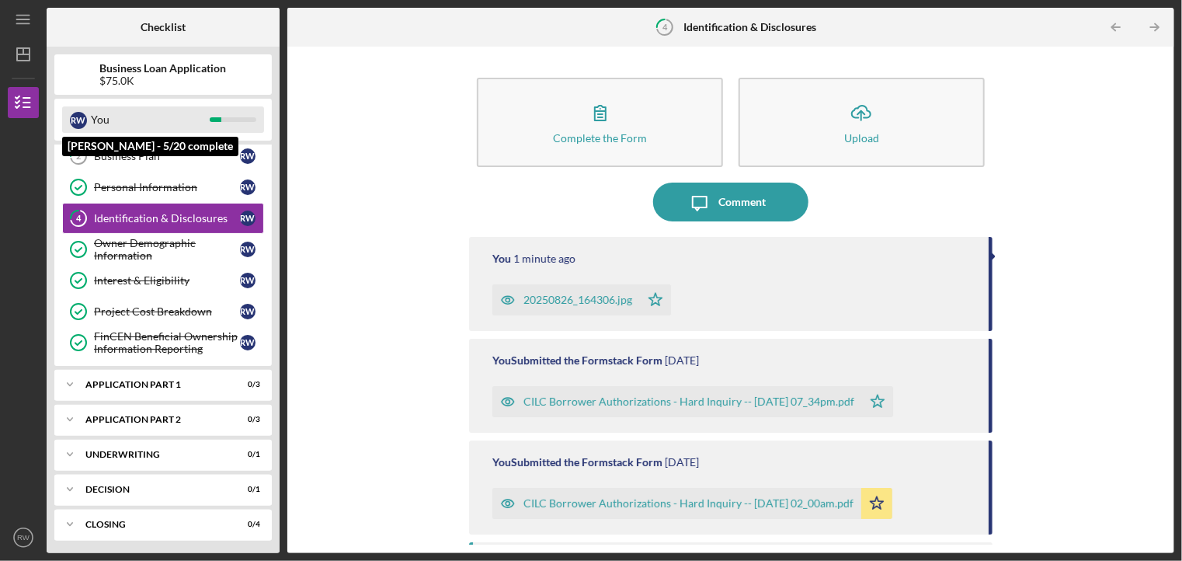
click at [131, 113] on div "You" at bounding box center [150, 119] width 119 height 26
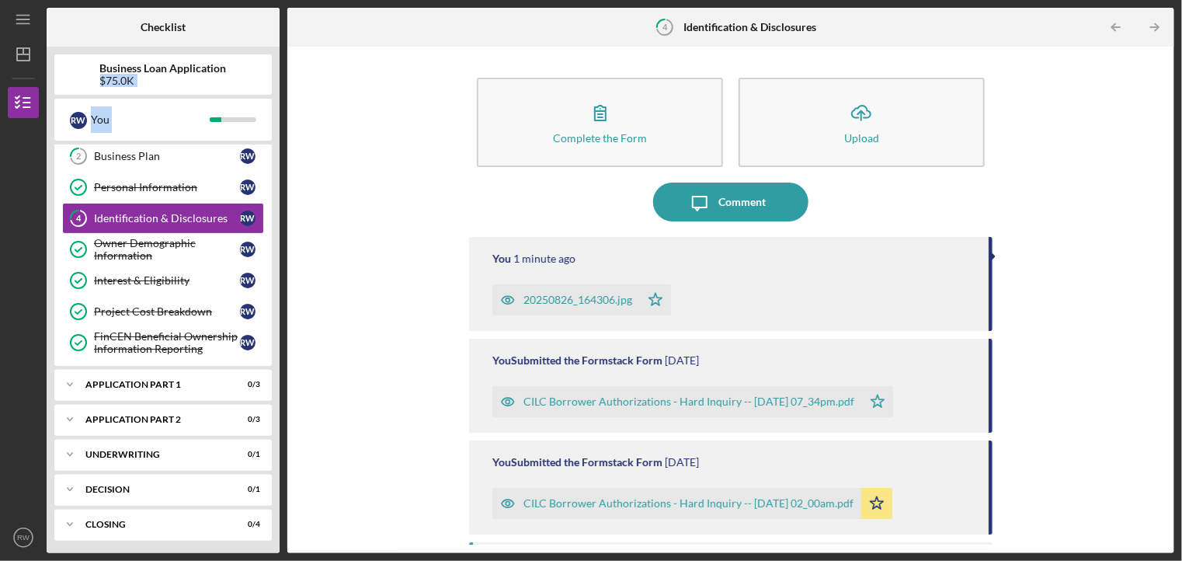
drag, startPoint x: 274, startPoint y: 162, endPoint x: 280, endPoint y: 50, distance: 112.0
click at [280, 50] on div "Checklist Business Loan Application $75.0K R W You Icon/Expander Eligibility 5 …" at bounding box center [611, 280] width 1128 height 545
click at [189, 155] on div "Business Plan" at bounding box center [167, 156] width 146 height 12
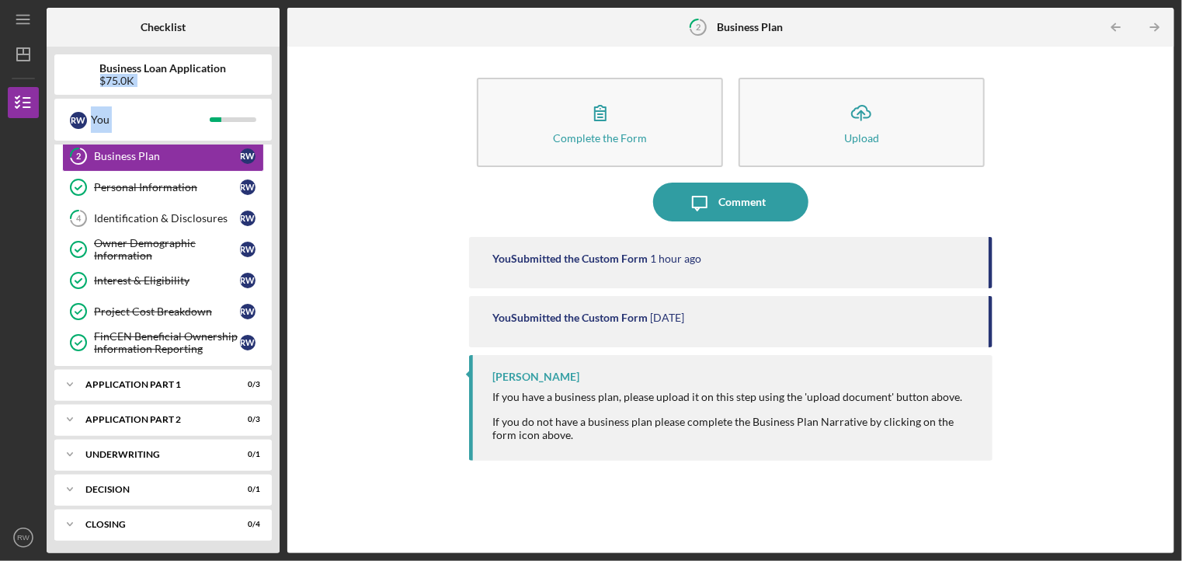
click at [278, 158] on div "Business Loan Application $75.0K R W You Icon/Expander Eligibility 5 / 8 1 Busi…" at bounding box center [163, 300] width 233 height 507
